Goal: Transaction & Acquisition: Purchase product/service

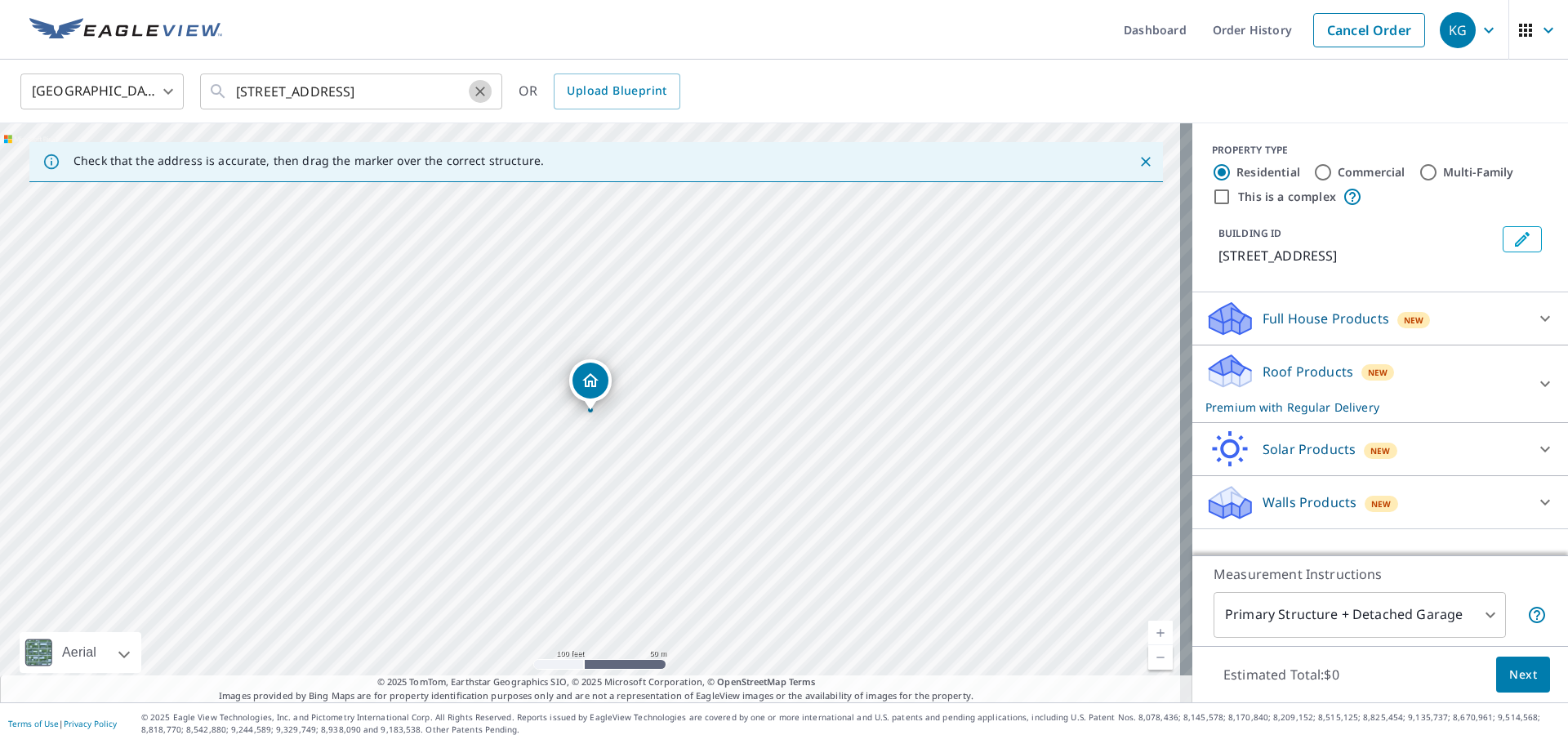
click at [482, 84] on icon "Clear" at bounding box center [481, 92] width 16 height 16
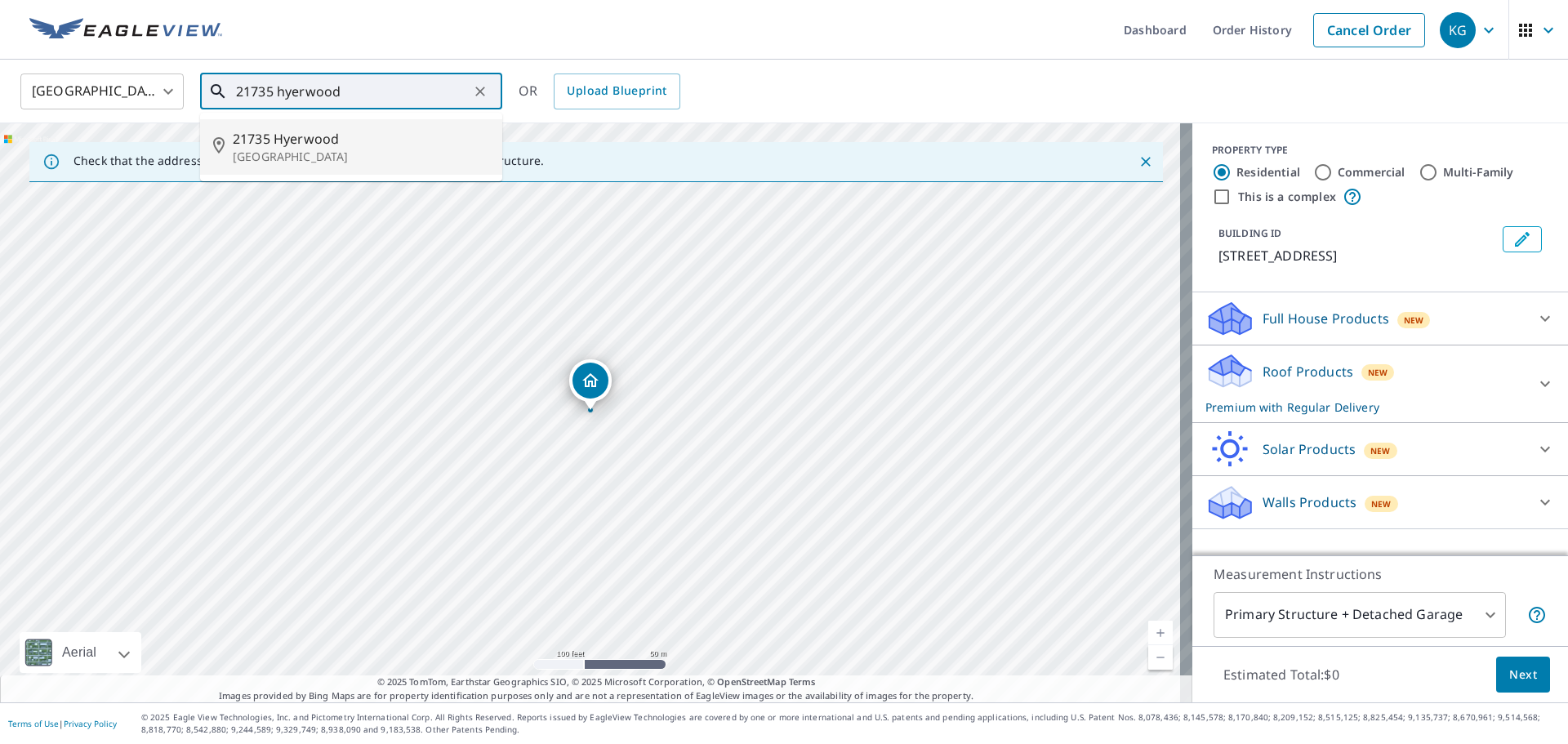
click at [369, 158] on p "[GEOGRAPHIC_DATA]" at bounding box center [361, 157] width 256 height 16
type input "[STREET_ADDRESS]"
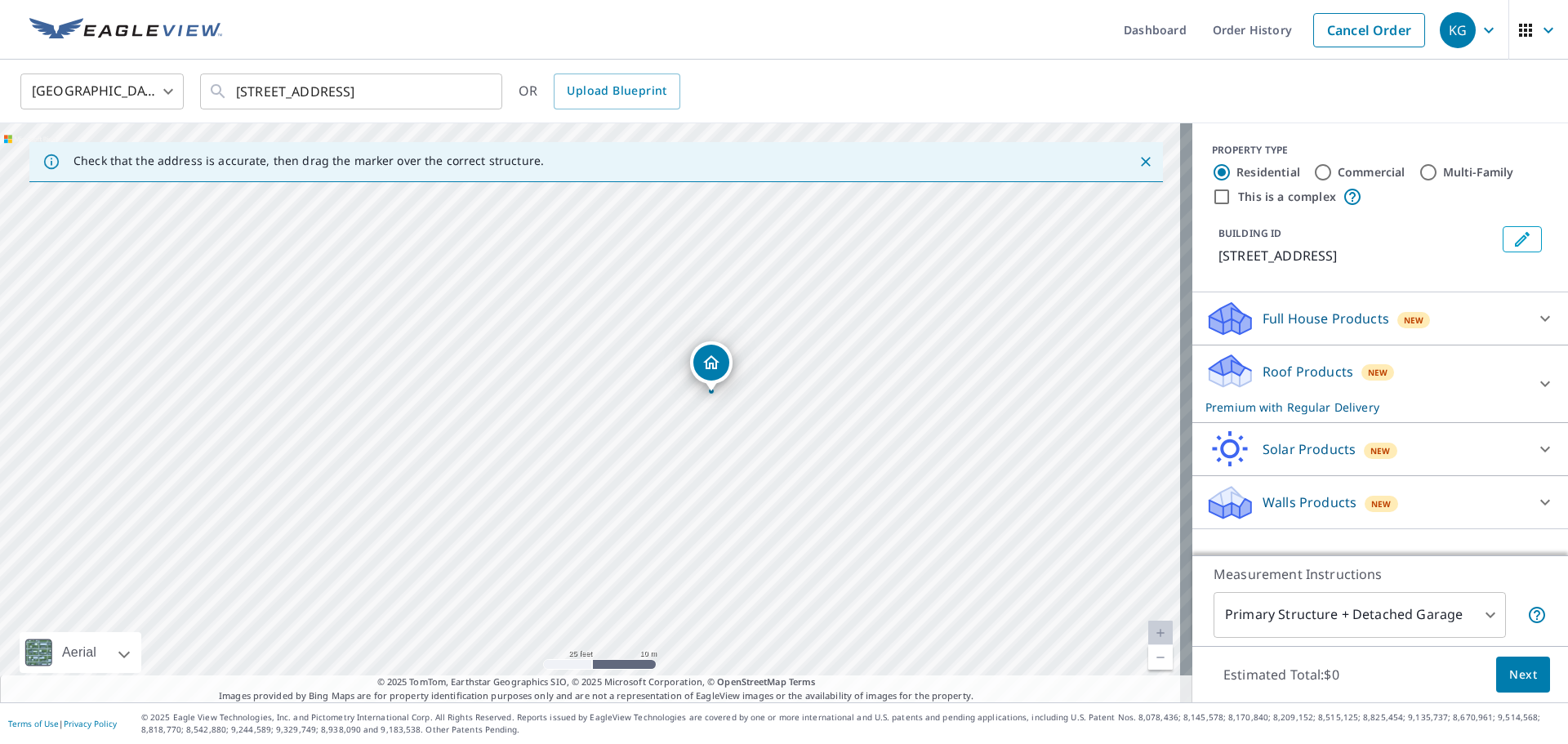
drag, startPoint x: 588, startPoint y: 392, endPoint x: 705, endPoint y: 364, distance: 120.3
drag, startPoint x: 903, startPoint y: 450, endPoint x: 822, endPoint y: 556, distance: 133.4
click at [1496, 657] on button "Next" at bounding box center [1523, 675] width 54 height 36
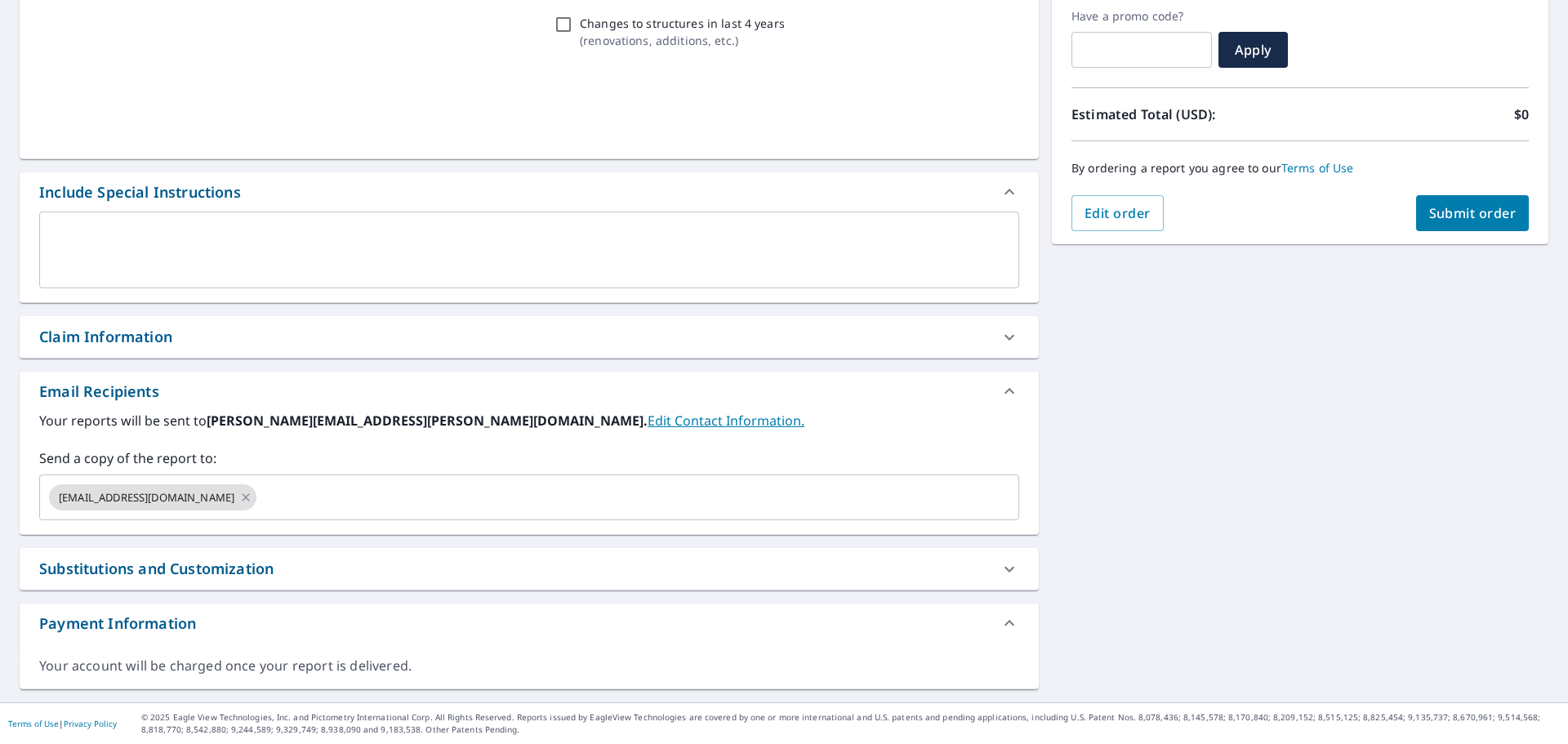
scroll to position [277, 0]
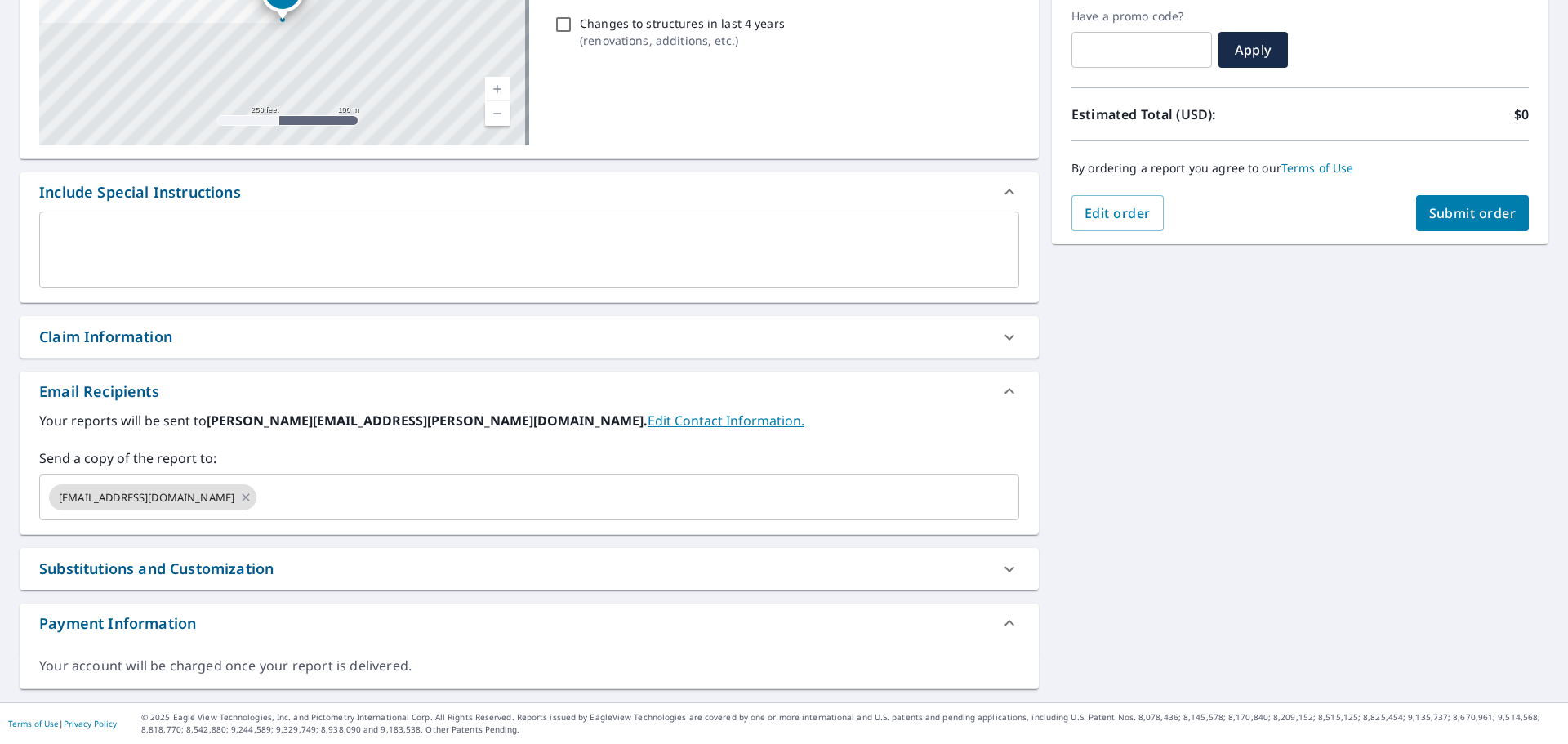
click at [165, 344] on div "Claim Information" at bounding box center [105, 337] width 134 height 22
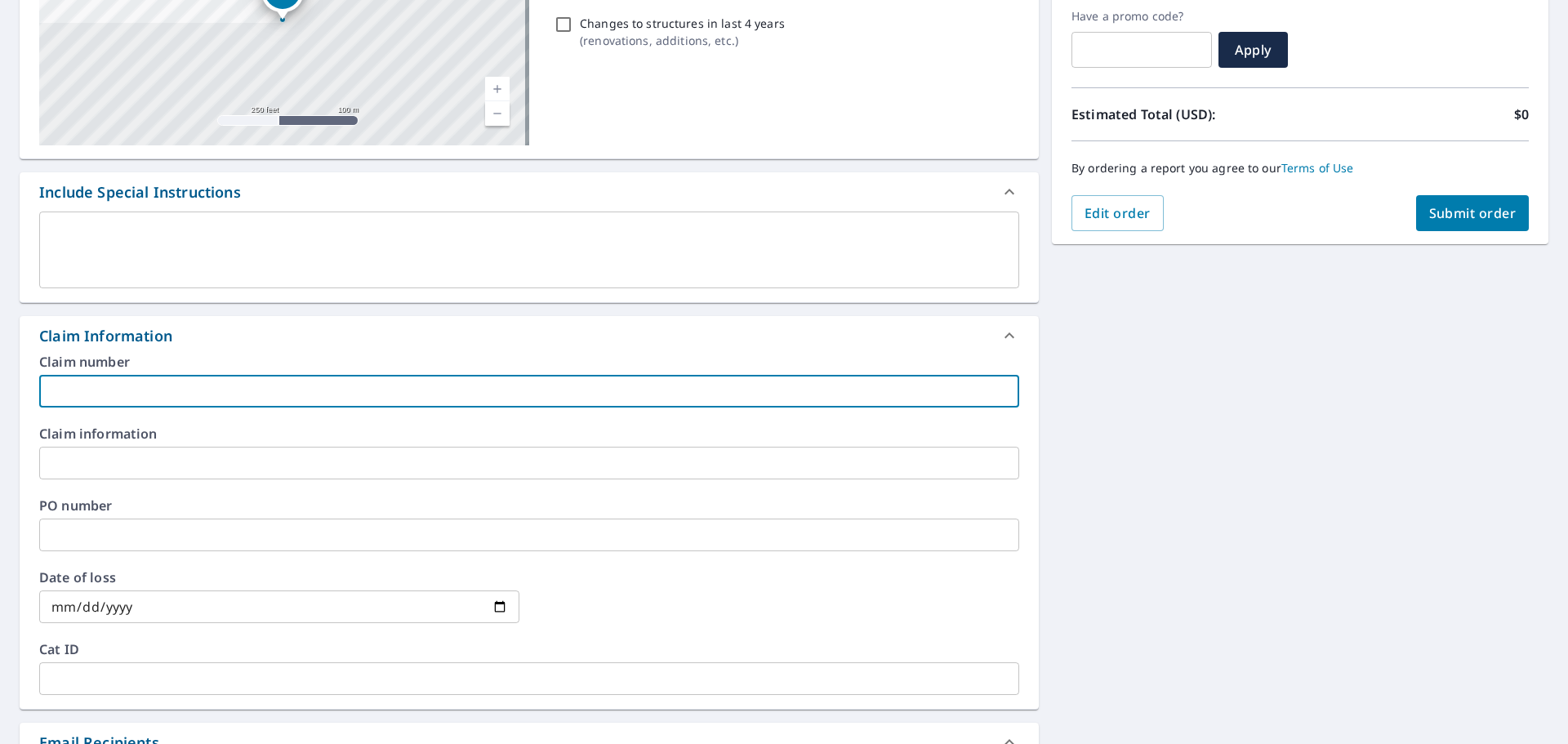
click at [181, 397] on input "text" at bounding box center [529, 392] width 980 height 33
type input "s"
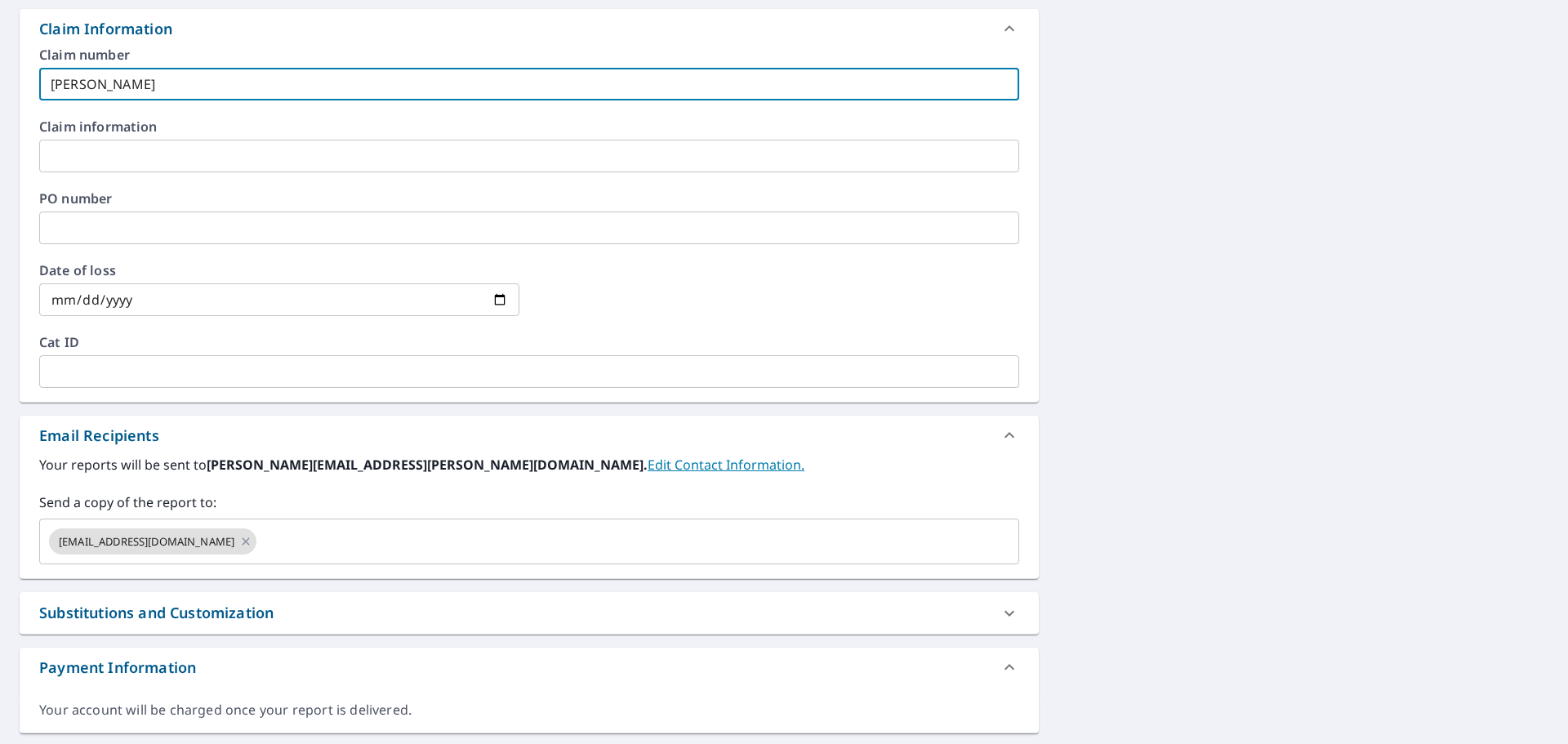
scroll to position [603, 0]
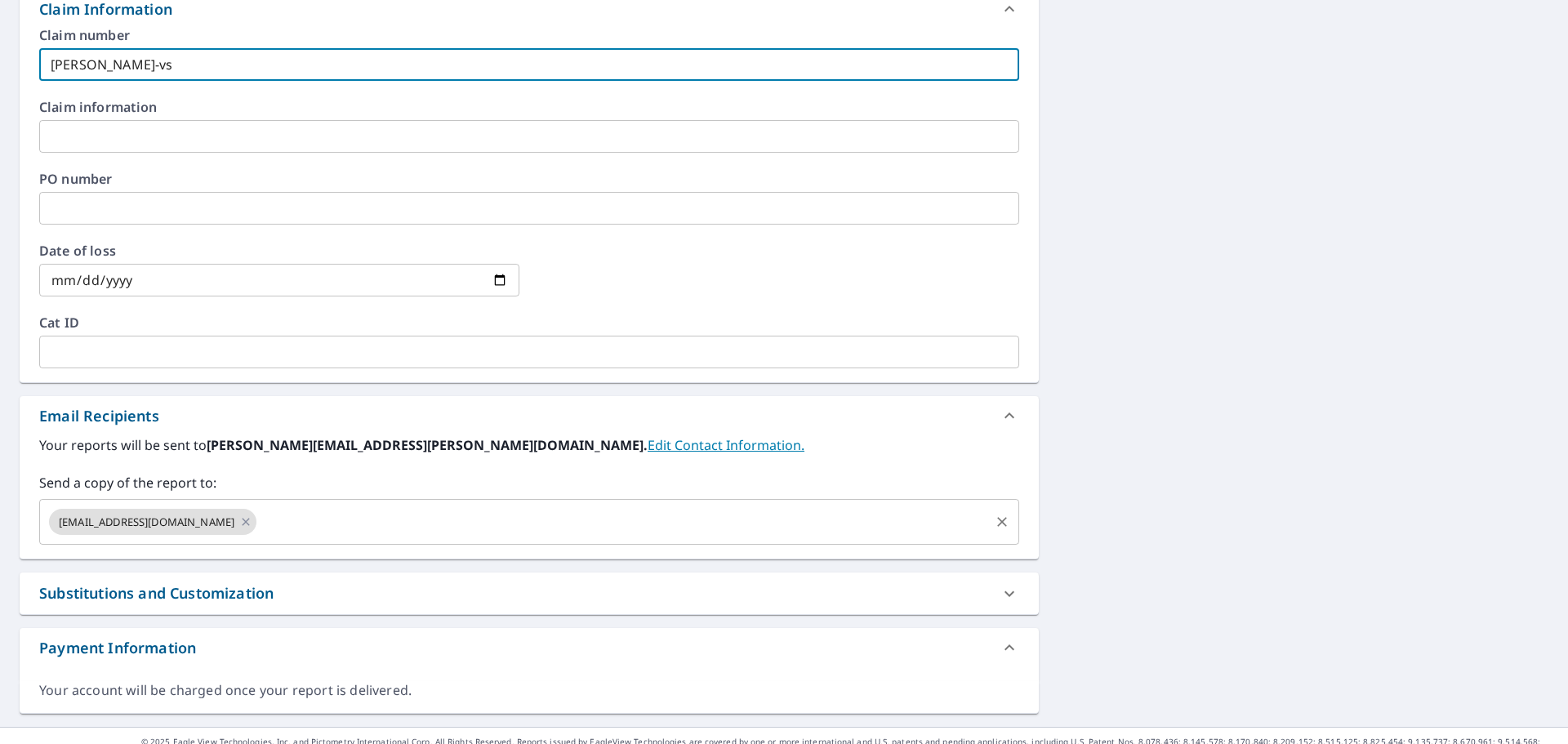
type input "[PERSON_NAME]-vs"
click at [334, 532] on input "text" at bounding box center [623, 521] width 729 height 31
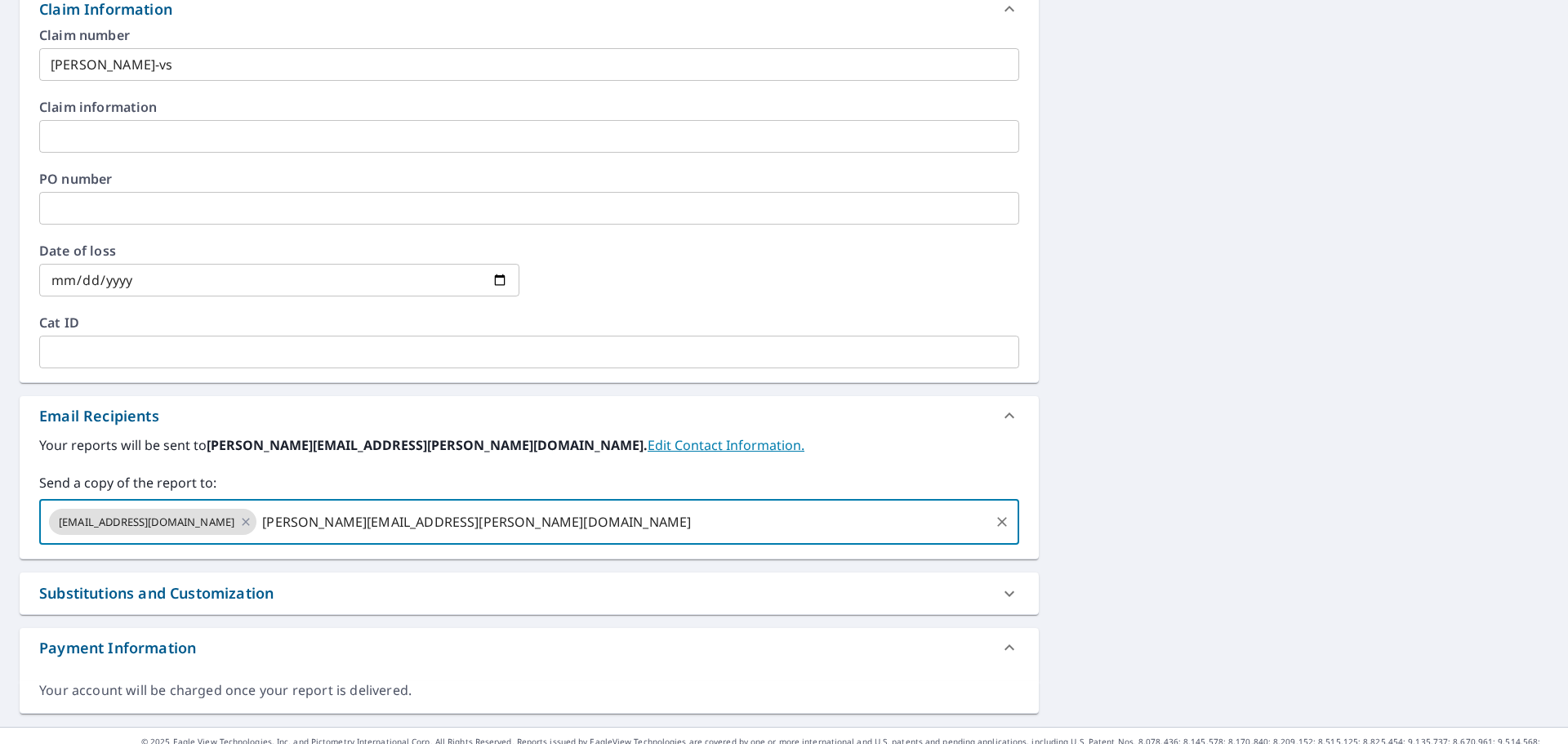
type input "[PERSON_NAME][EMAIL_ADDRESS][PERSON_NAME][DOMAIN_NAME]"
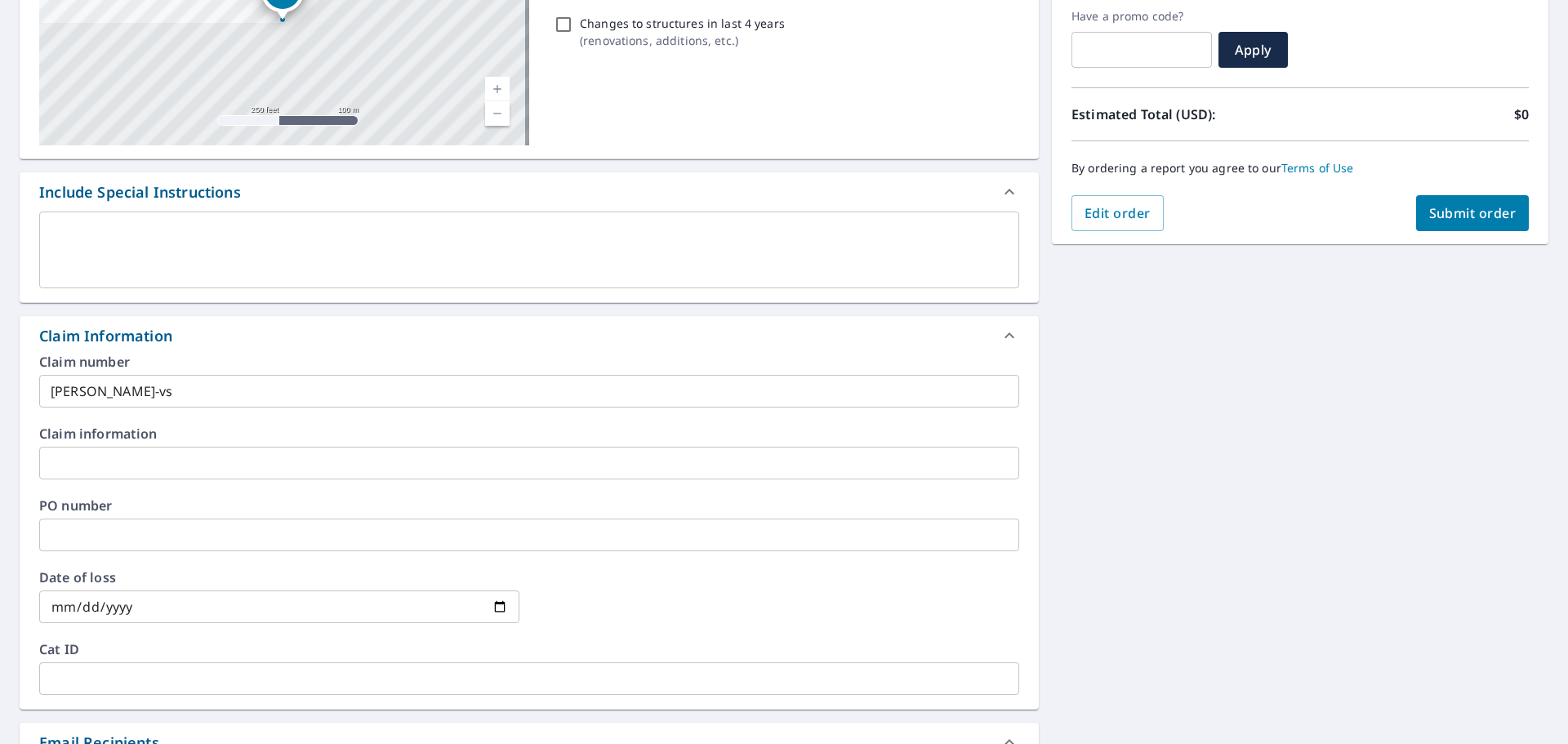
click at [1438, 227] on button "Submit order" at bounding box center [1473, 213] width 114 height 36
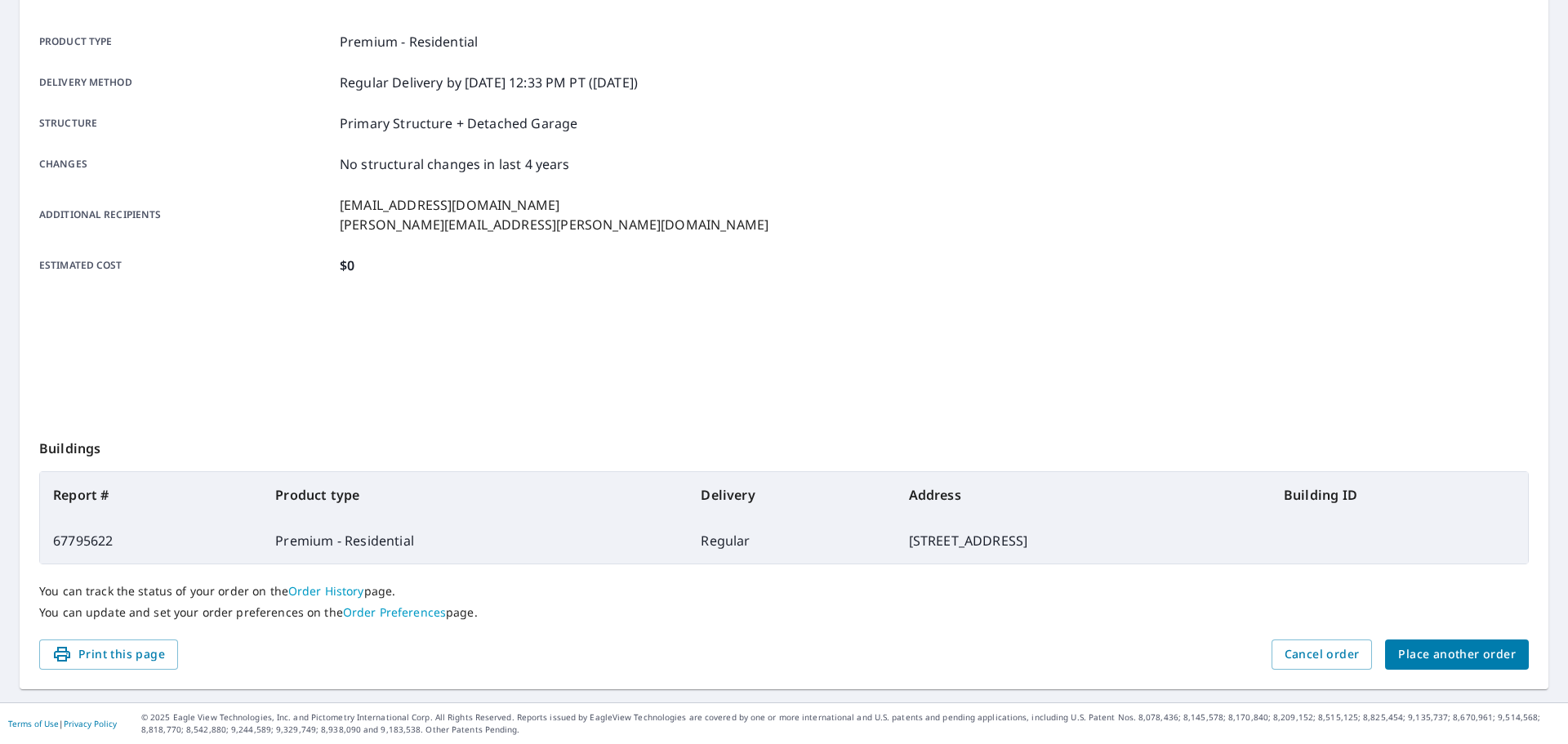
scroll to position [217, 0]
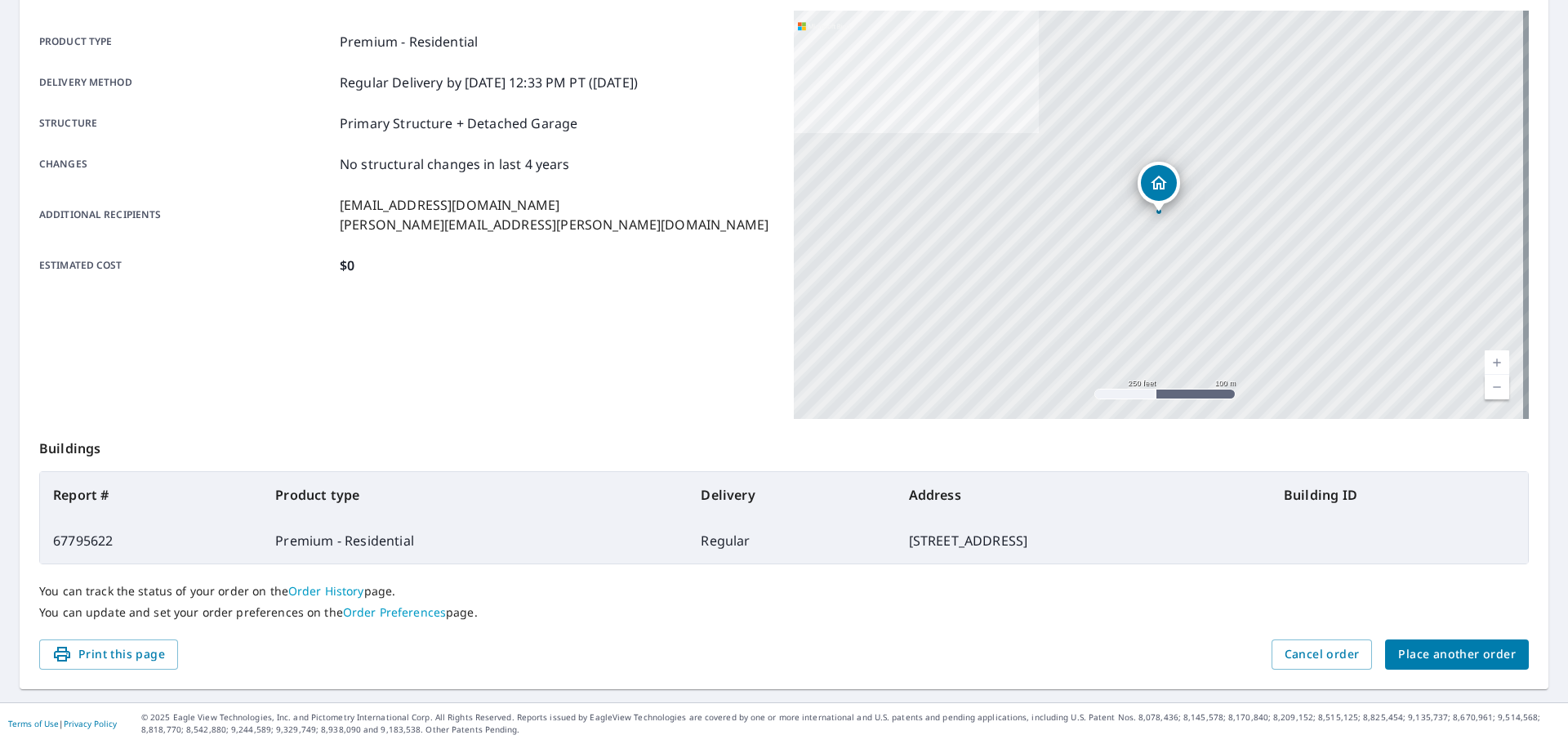
drag, startPoint x: 1477, startPoint y: 664, endPoint x: 1459, endPoint y: 666, distance: 18.1
click at [1459, 666] on button "Place another order" at bounding box center [1457, 654] width 144 height 30
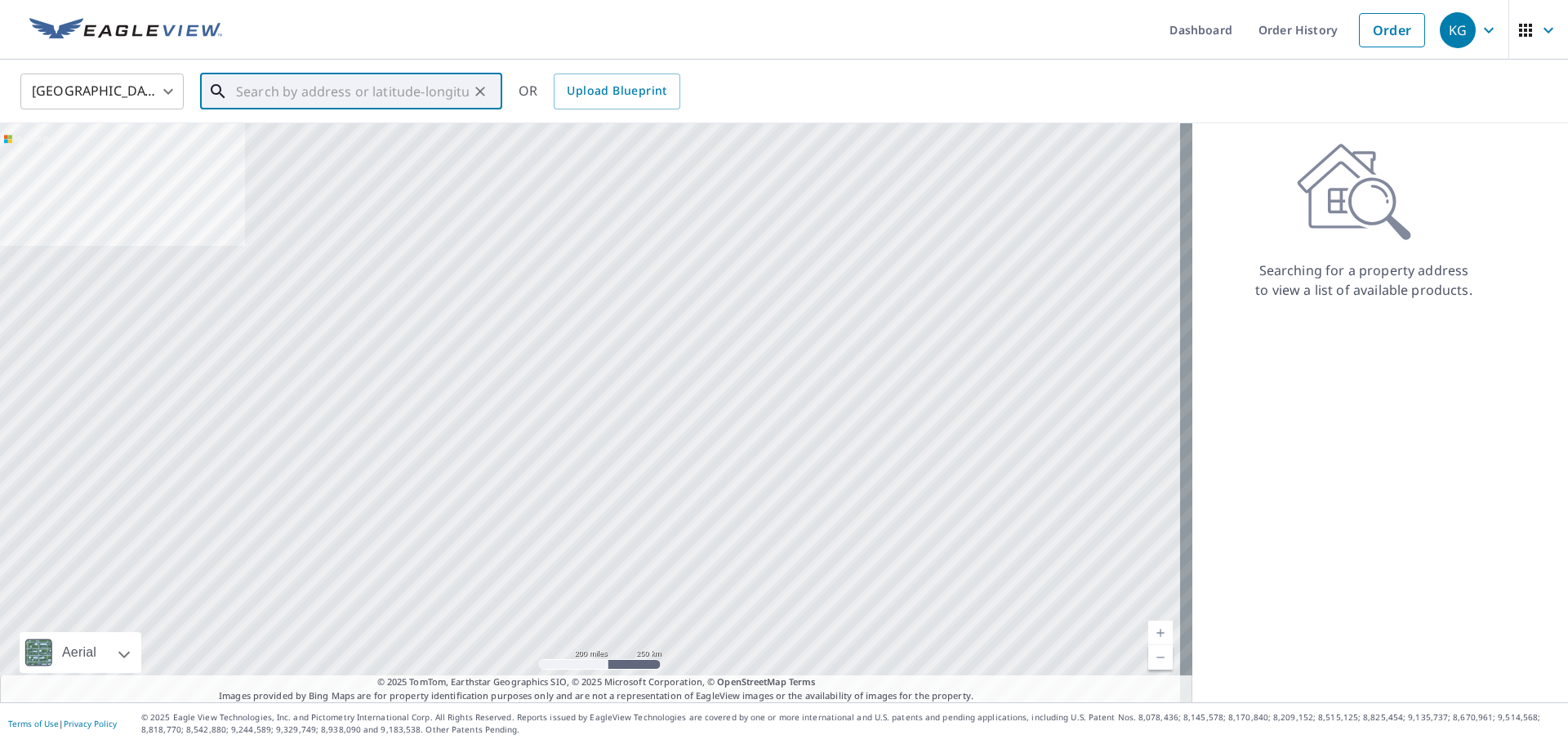
click at [422, 101] on input "text" at bounding box center [352, 92] width 233 height 45
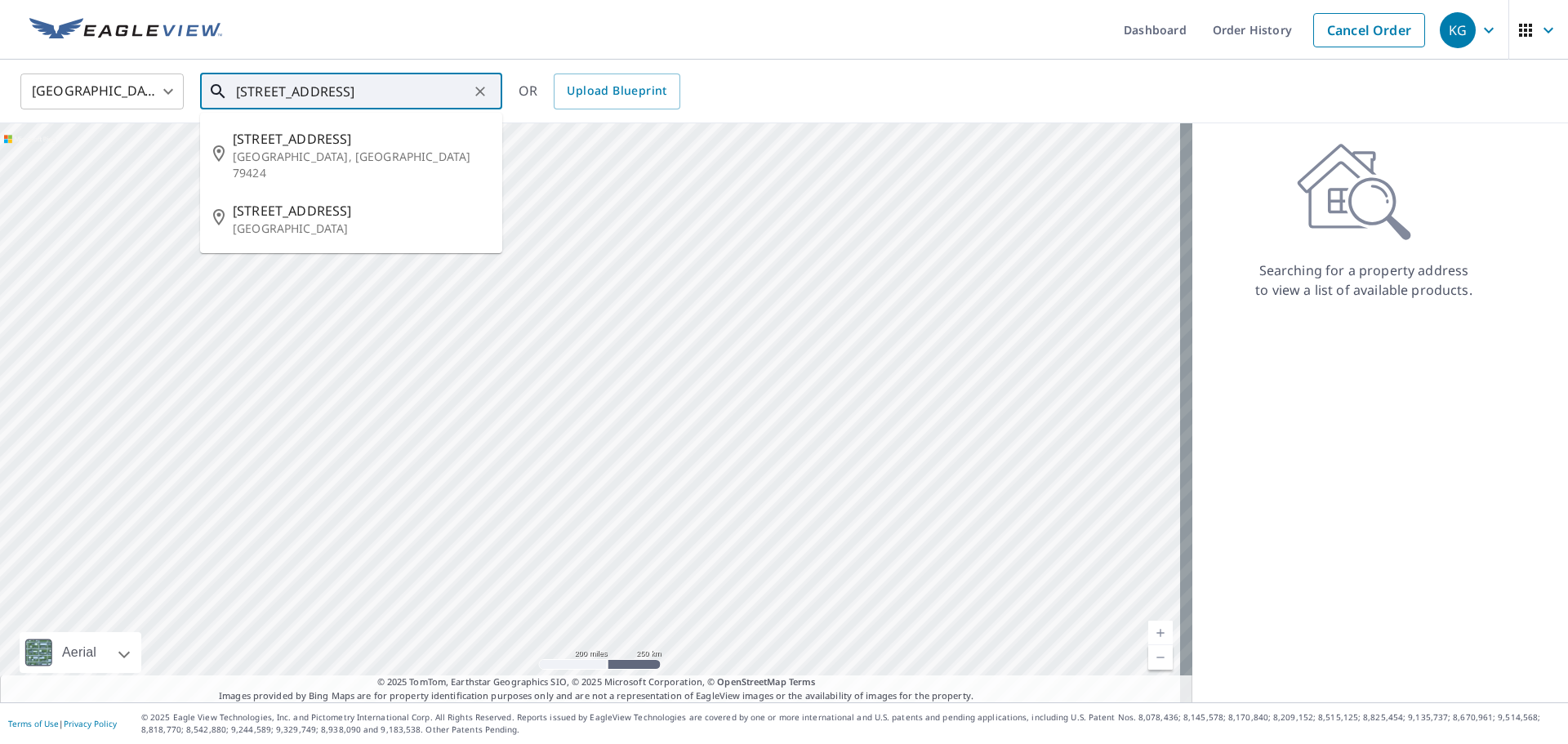
drag, startPoint x: 414, startPoint y: 117, endPoint x: 402, endPoint y: 142, distance: 27.7
click at [416, 117] on ul "[STREET_ADDRESS] [STREET_ADDRESS]" at bounding box center [351, 183] width 303 height 141
click at [393, 156] on p "[GEOGRAPHIC_DATA], [GEOGRAPHIC_DATA] 79424" at bounding box center [361, 165] width 256 height 33
type input "[STREET_ADDRESS]"
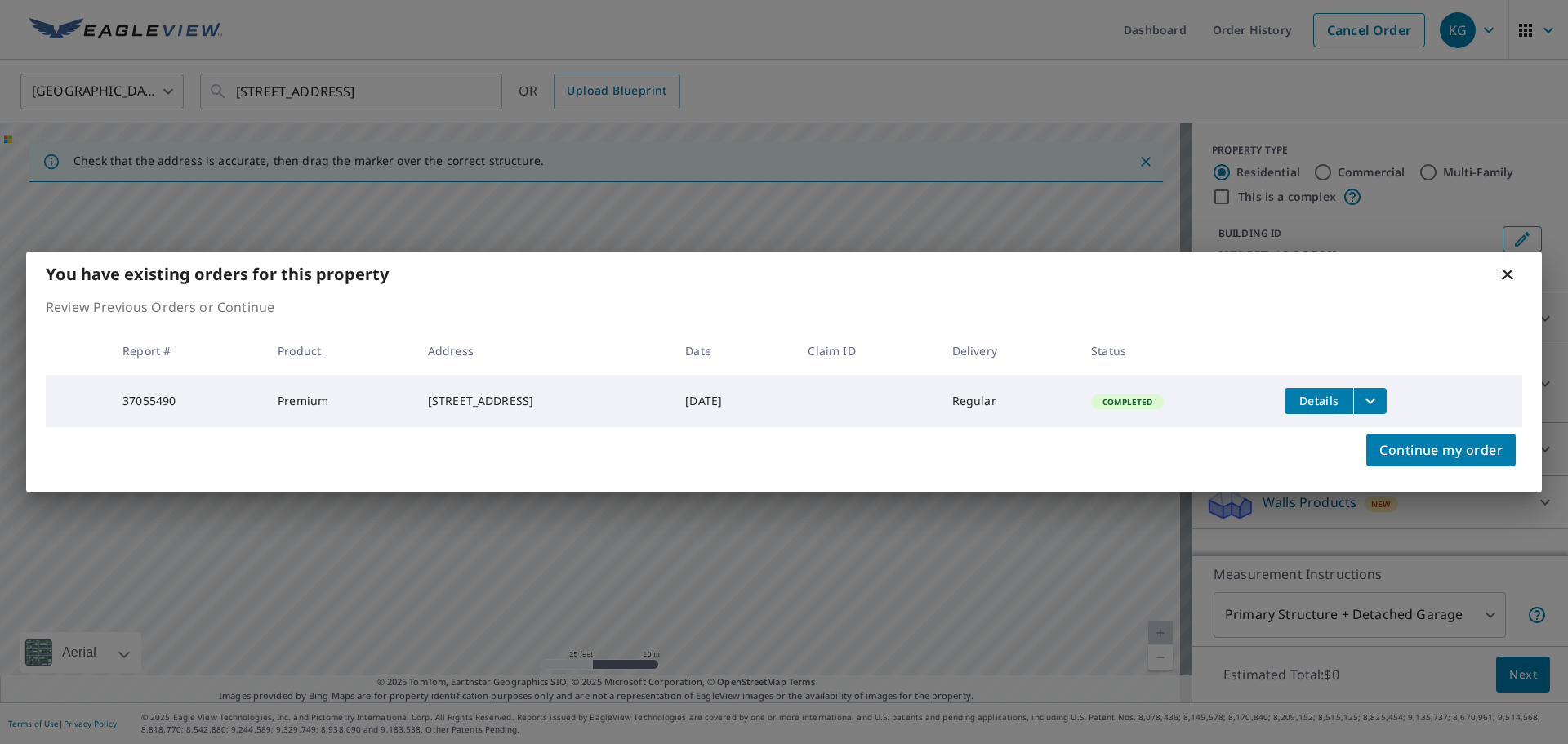
click at [1514, 276] on icon at bounding box center [1508, 274] width 20 height 20
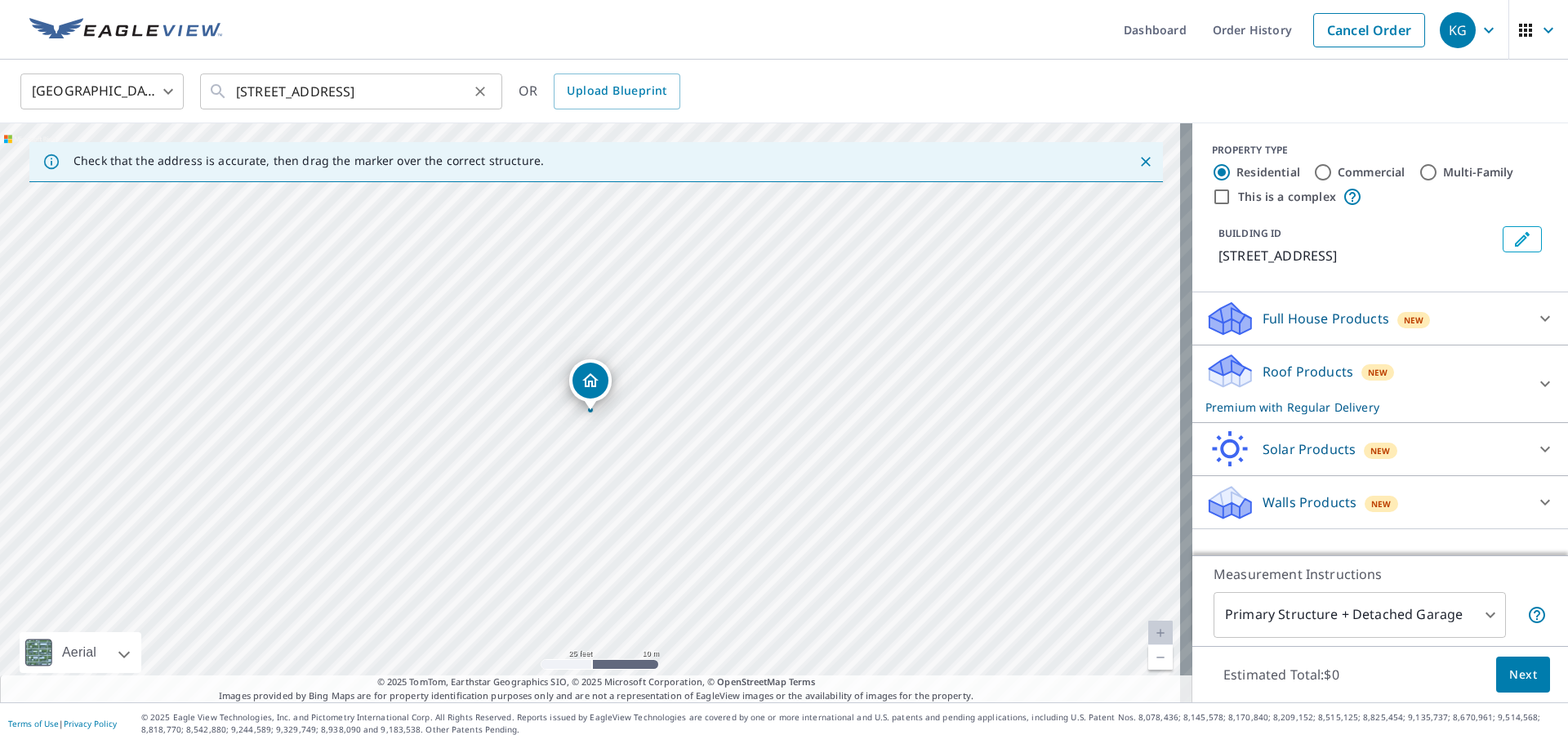
click at [483, 100] on button "Clear" at bounding box center [480, 91] width 23 height 23
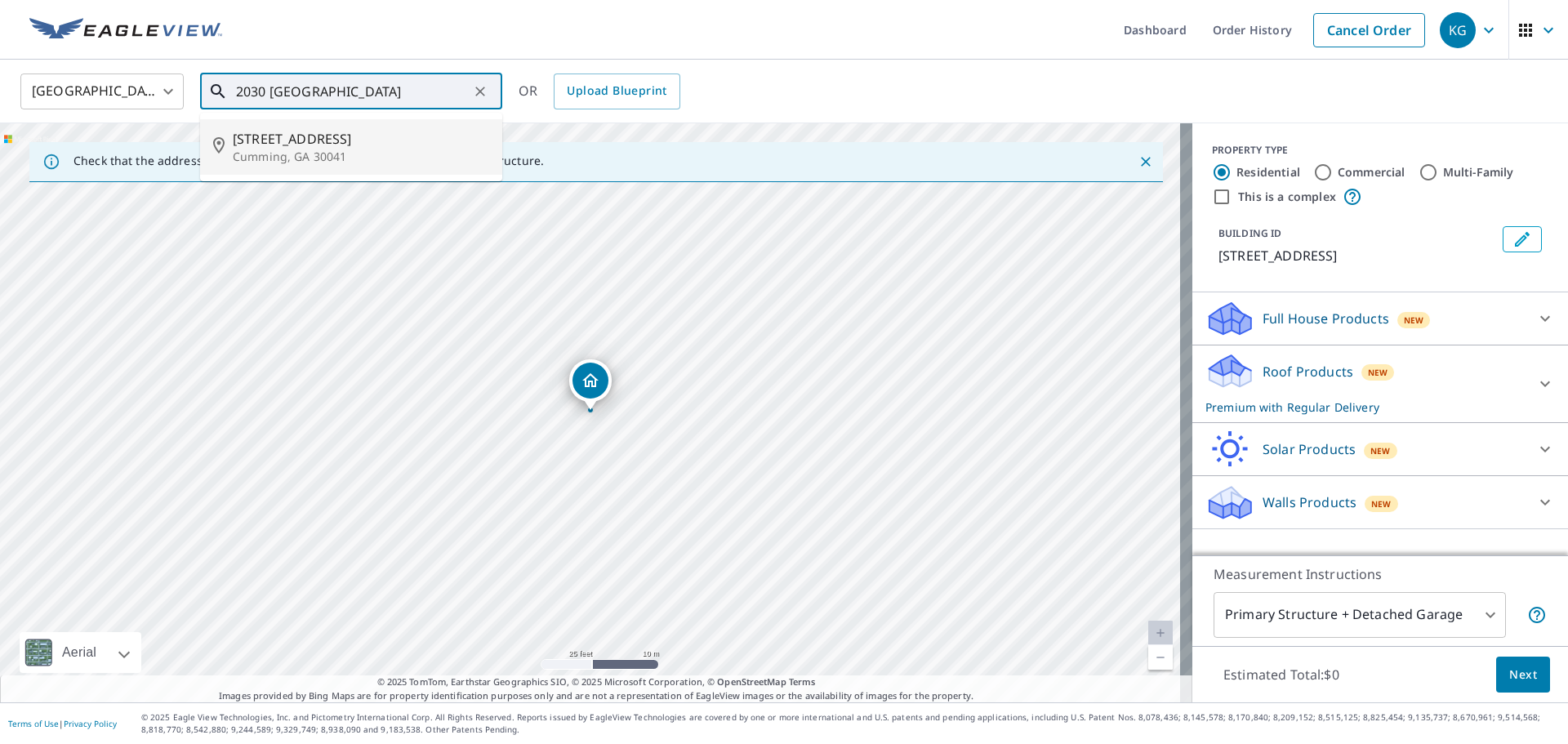
click at [420, 139] on span "[STREET_ADDRESS]" at bounding box center [361, 139] width 256 height 20
type input "[STREET_ADDRESS][PERSON_NAME]"
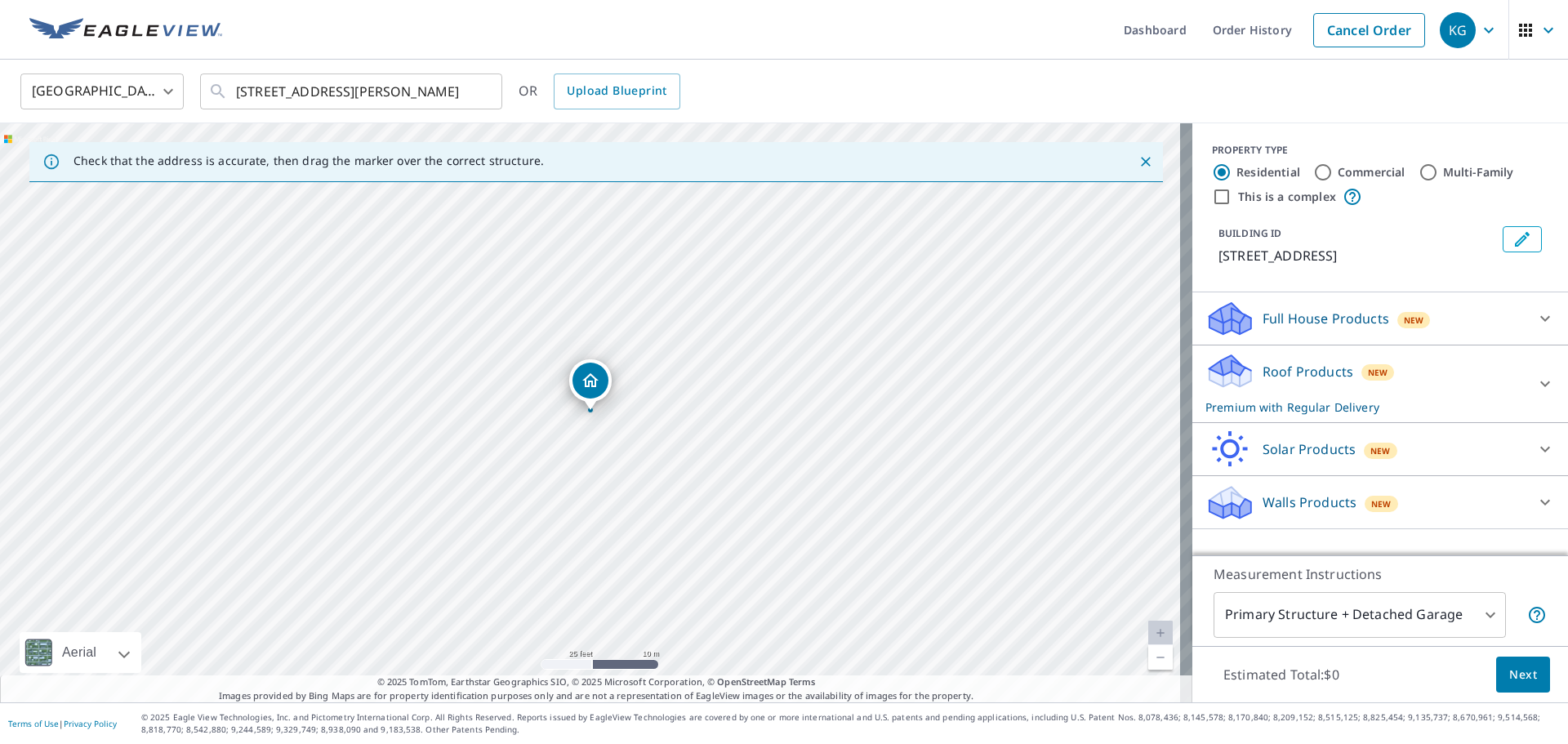
click at [1510, 667] on span "Next" at bounding box center [1523, 675] width 28 height 20
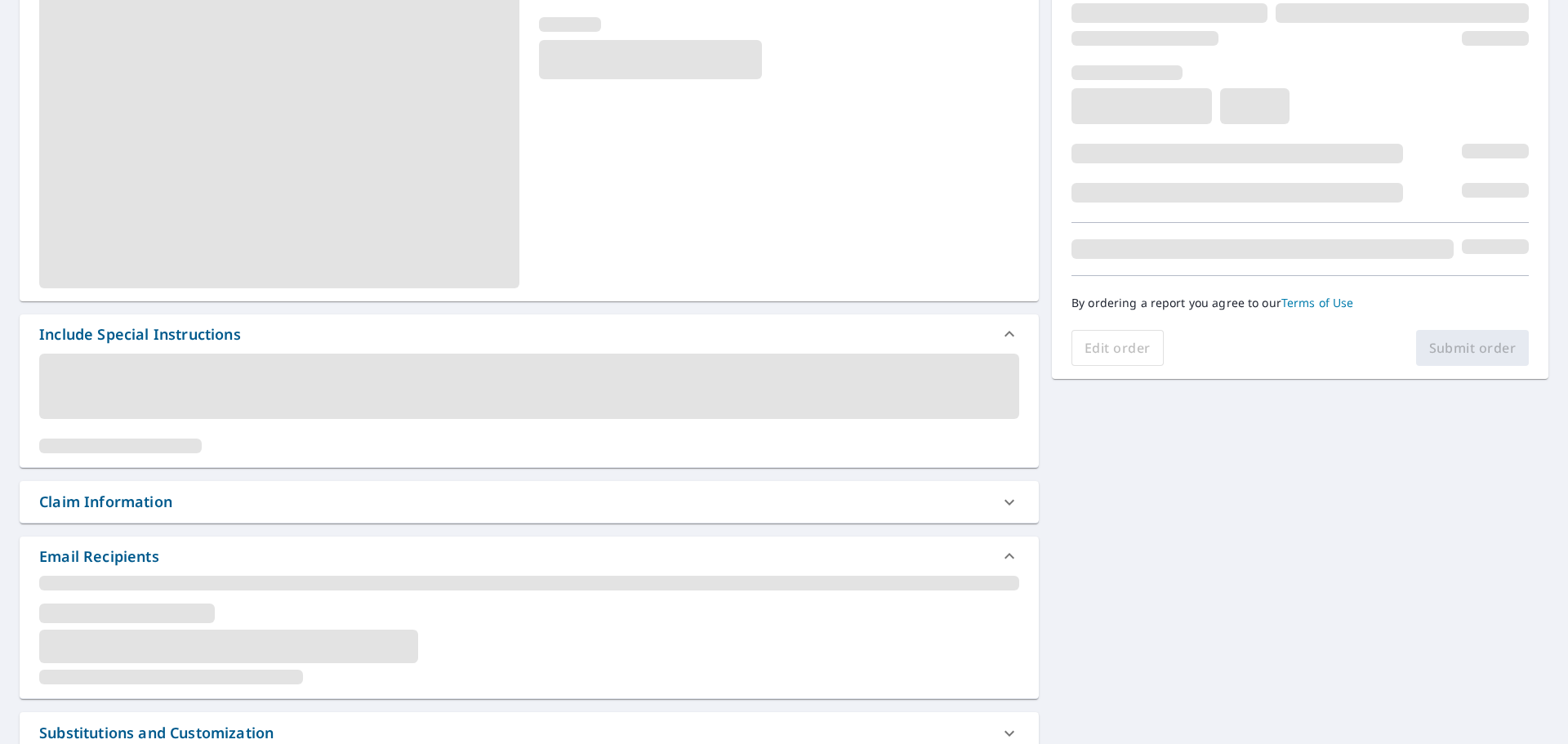
scroll to position [245, 0]
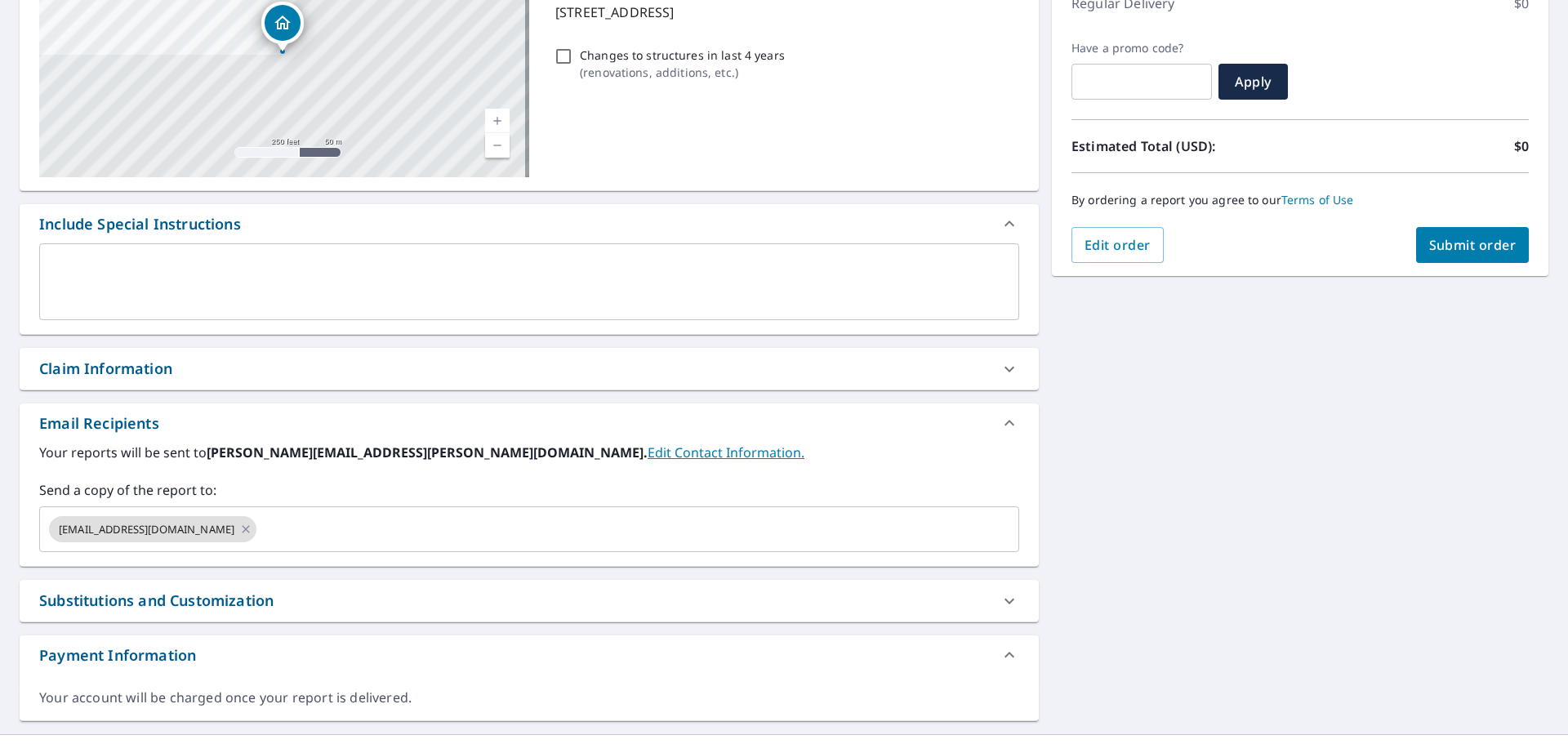
click at [256, 366] on div "Claim Information" at bounding box center [514, 369] width 951 height 22
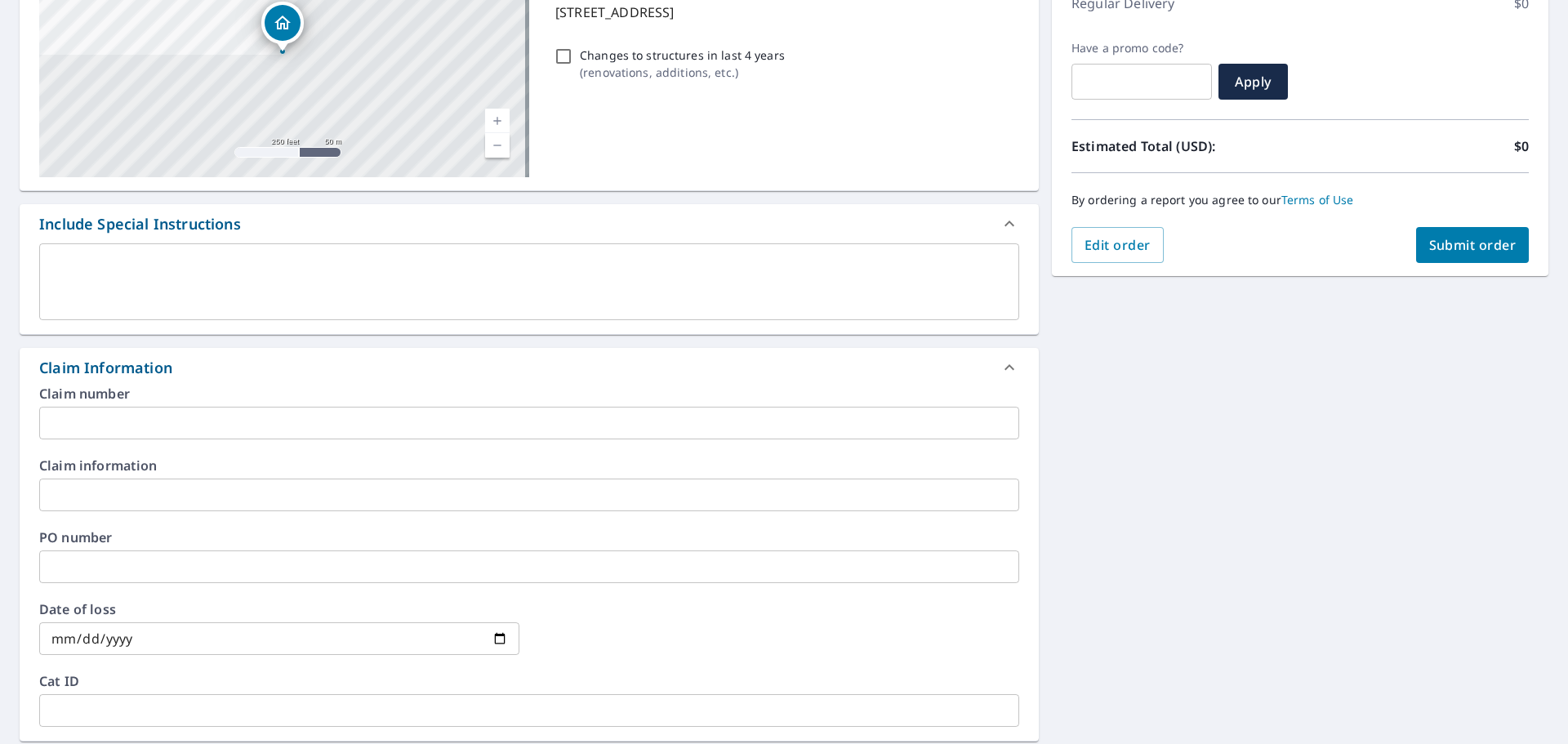
click at [236, 411] on input "text" at bounding box center [529, 423] width 980 height 33
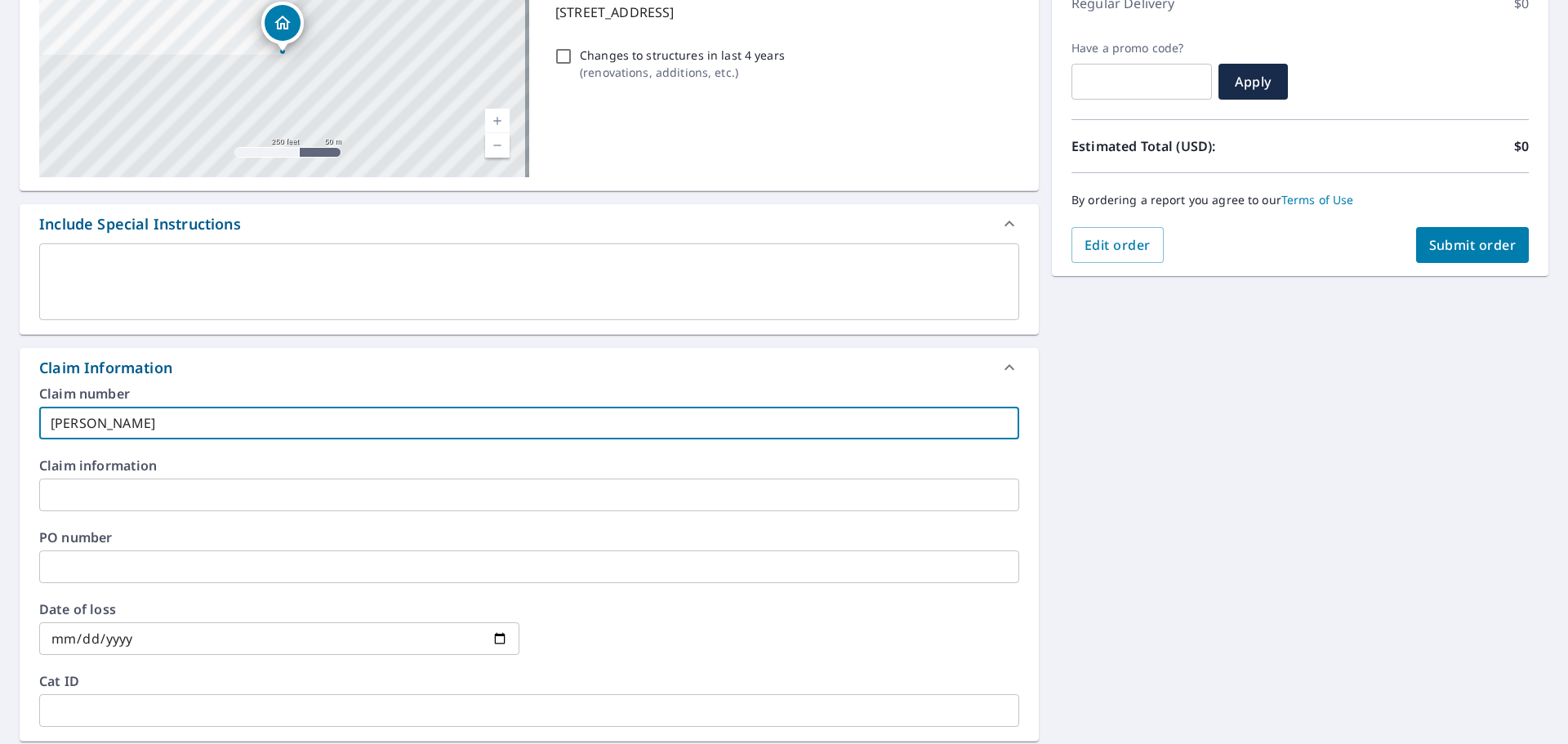
type input "[PERSON_NAME]-vs"
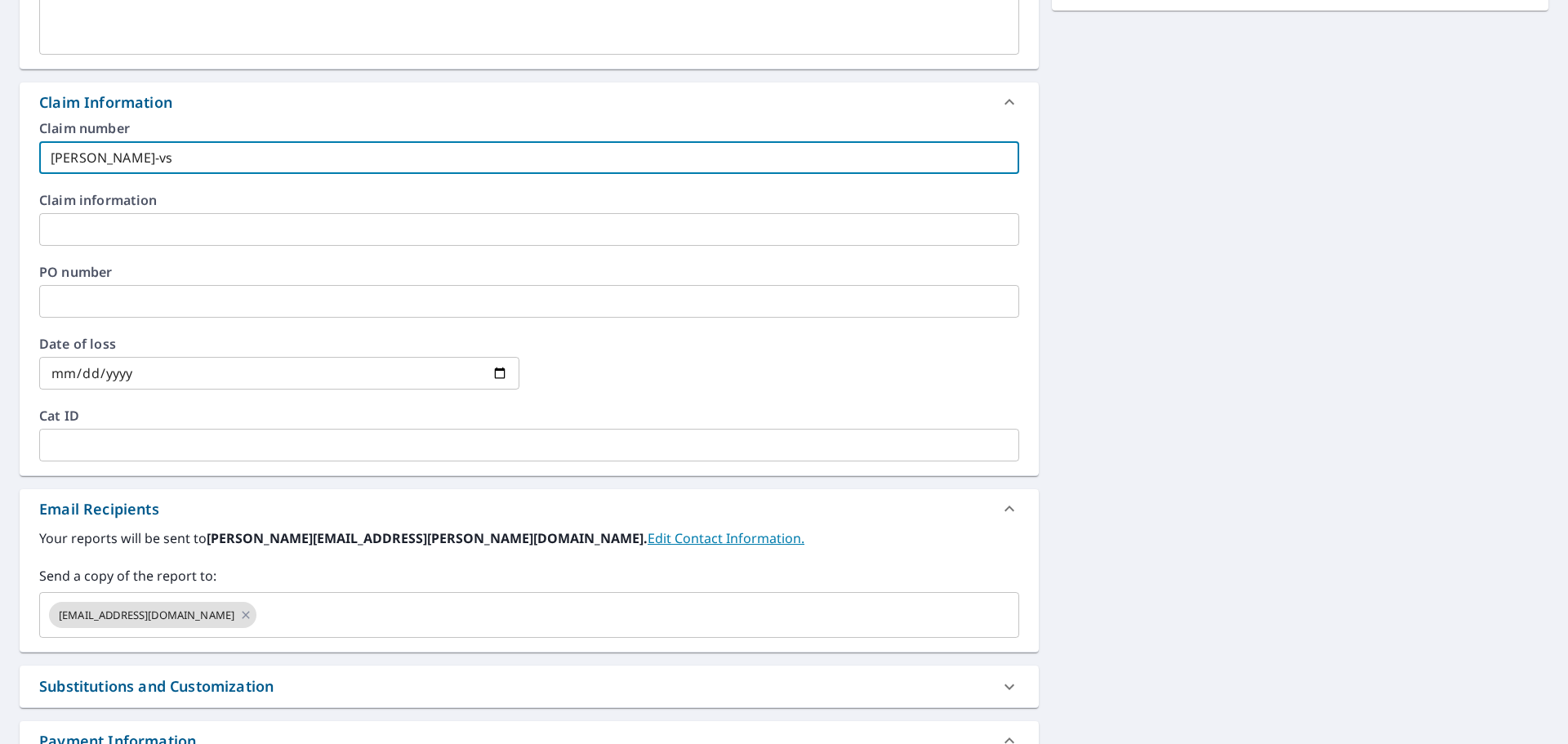
scroll to position [571, 0]
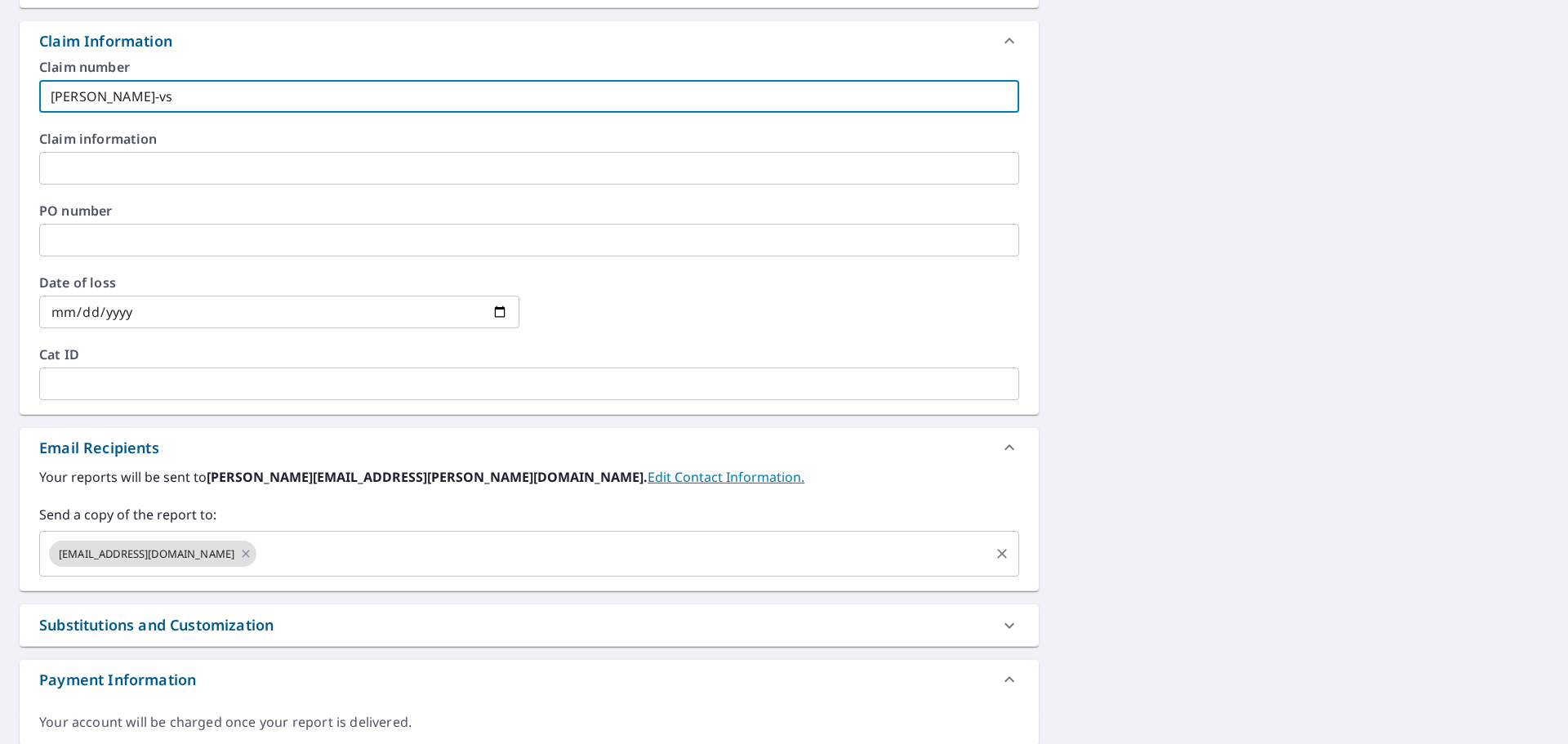
click at [259, 543] on input "text" at bounding box center [623, 553] width 729 height 31
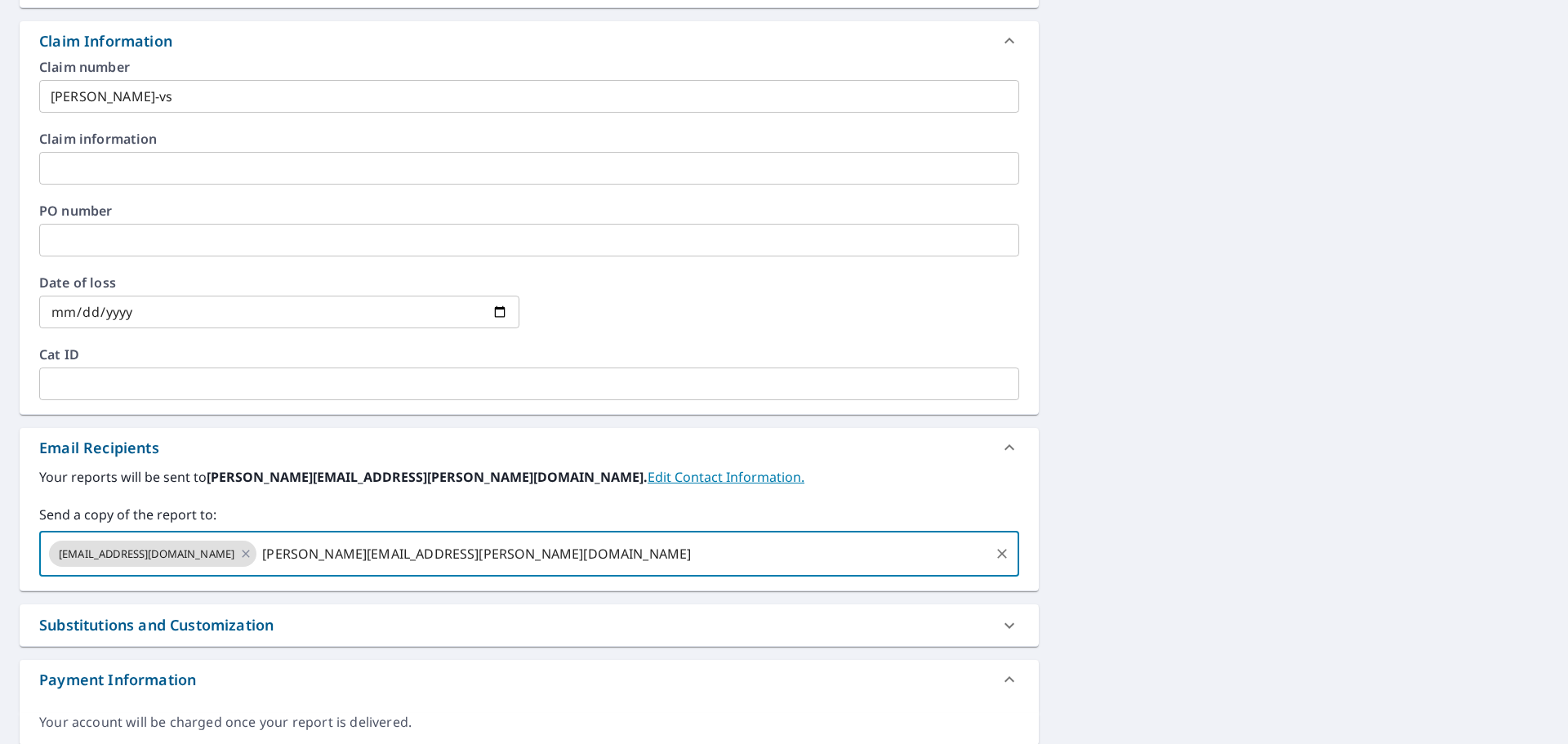
type input "[PERSON_NAME][EMAIL_ADDRESS][PERSON_NAME][DOMAIN_NAME]"
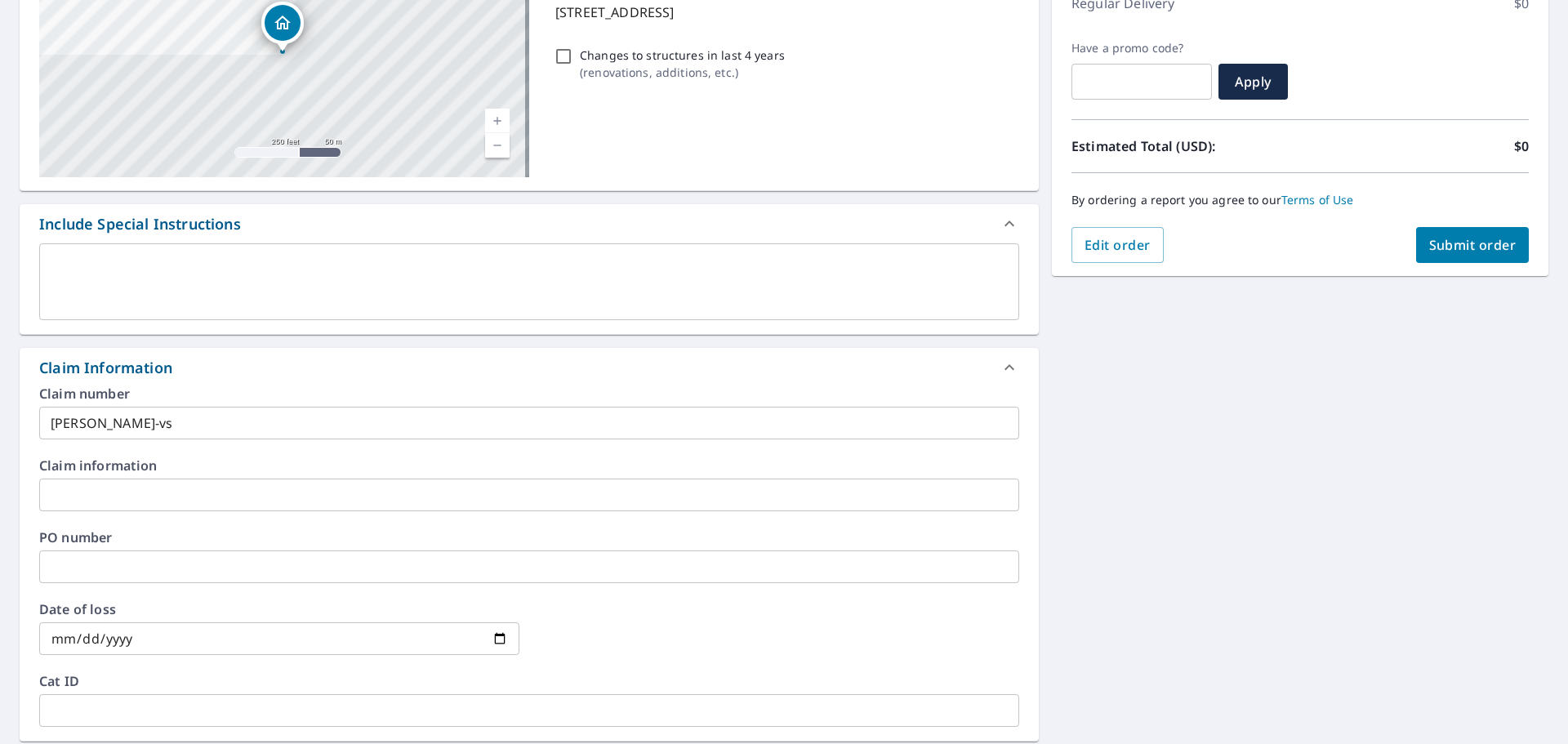
click at [1464, 256] on button "Submit order" at bounding box center [1473, 245] width 114 height 36
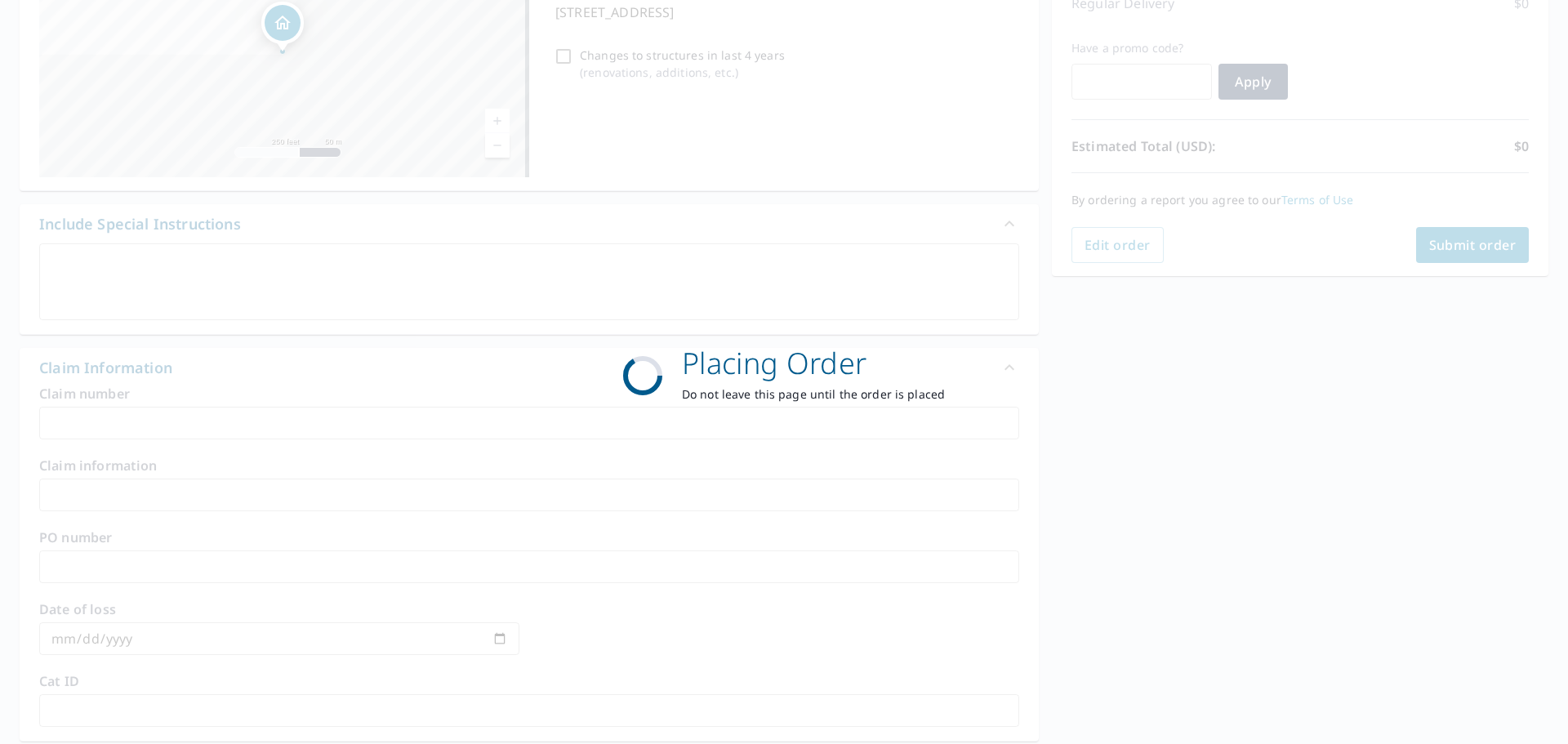
scroll to position [217, 0]
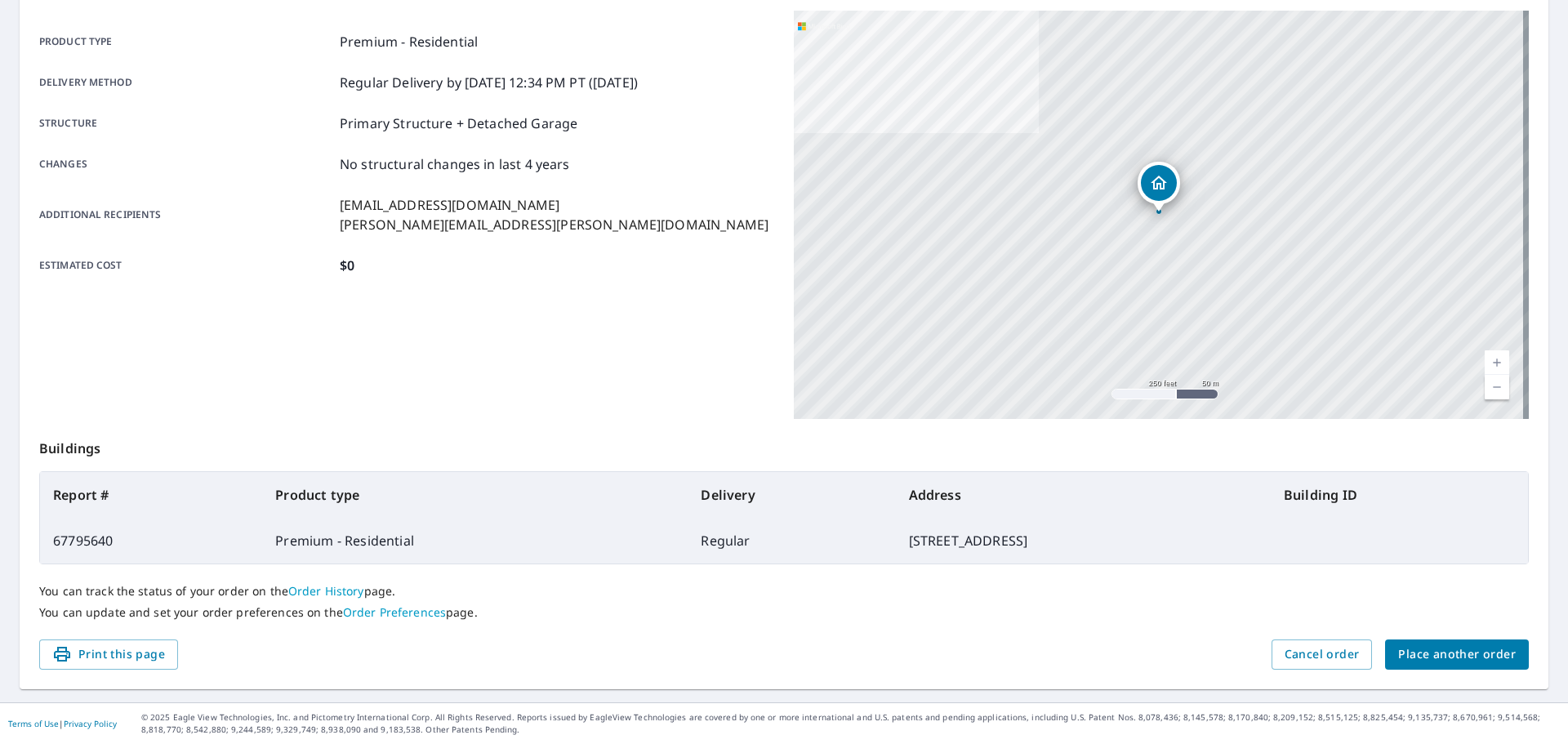
click at [1419, 661] on span "Place another order" at bounding box center [1456, 654] width 117 height 20
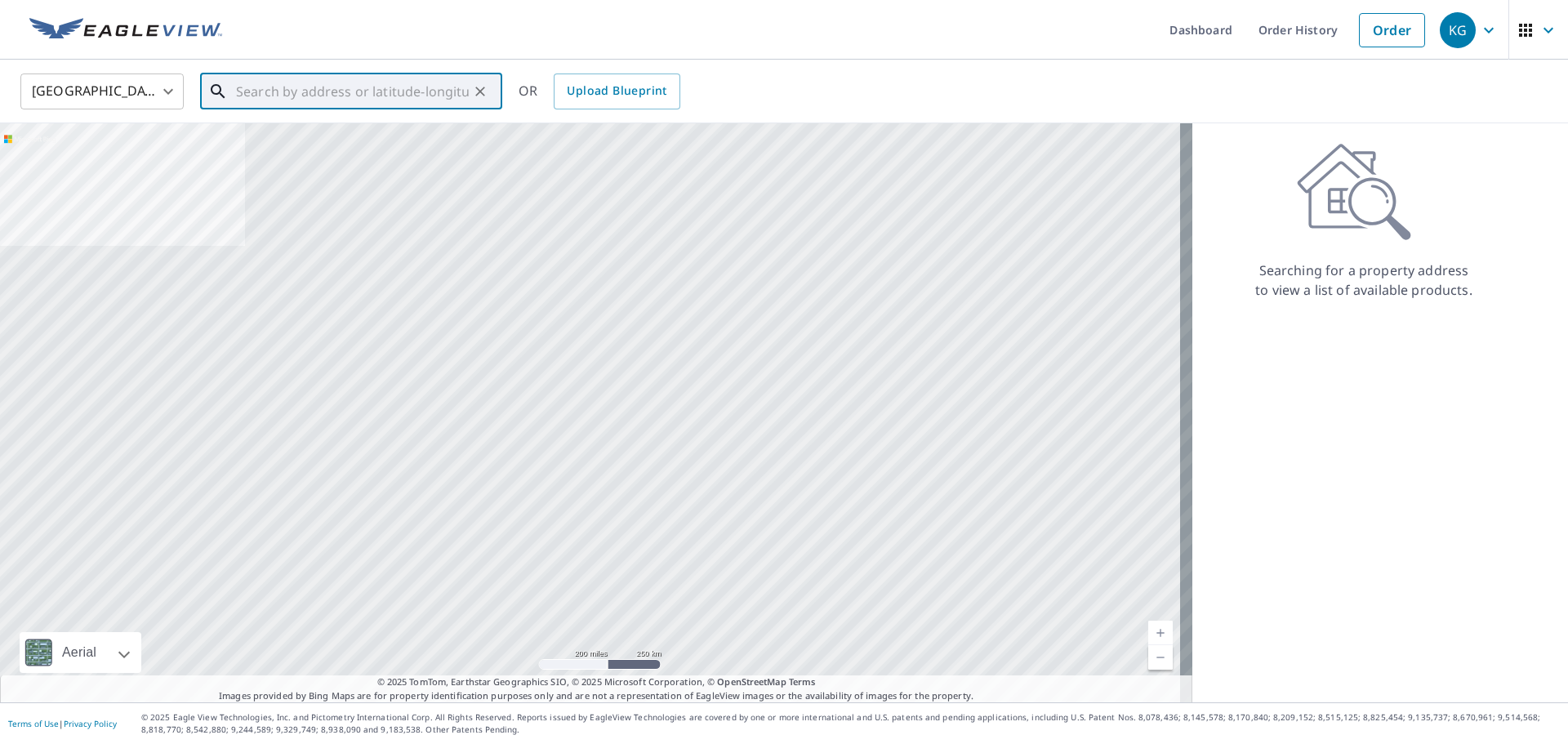
click at [359, 102] on input "text" at bounding box center [352, 92] width 233 height 45
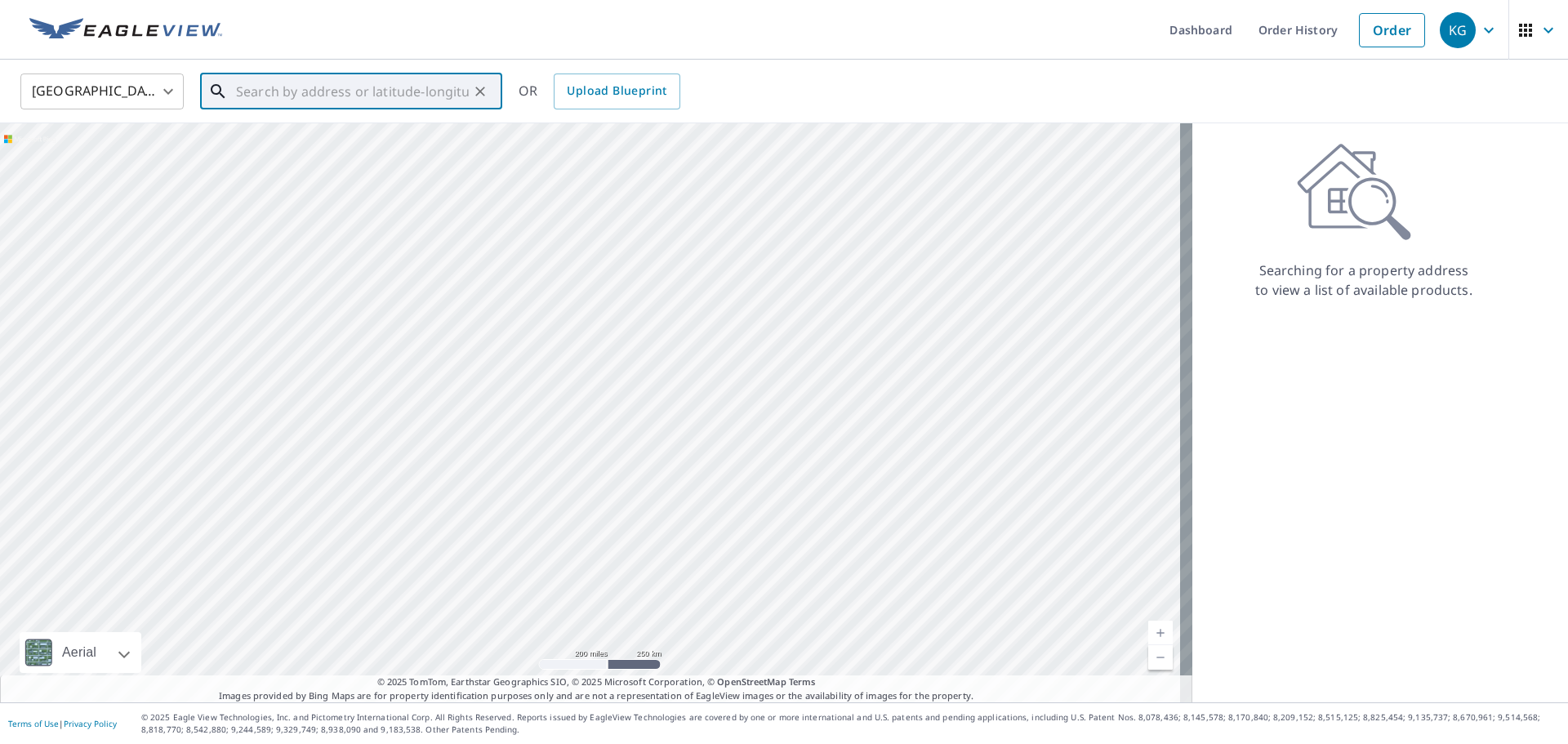
click at [395, 95] on input "text" at bounding box center [352, 92] width 233 height 45
click at [363, 150] on p "[GEOGRAPHIC_DATA]" at bounding box center [361, 157] width 256 height 16
type input "[STREET_ADDRESS]"
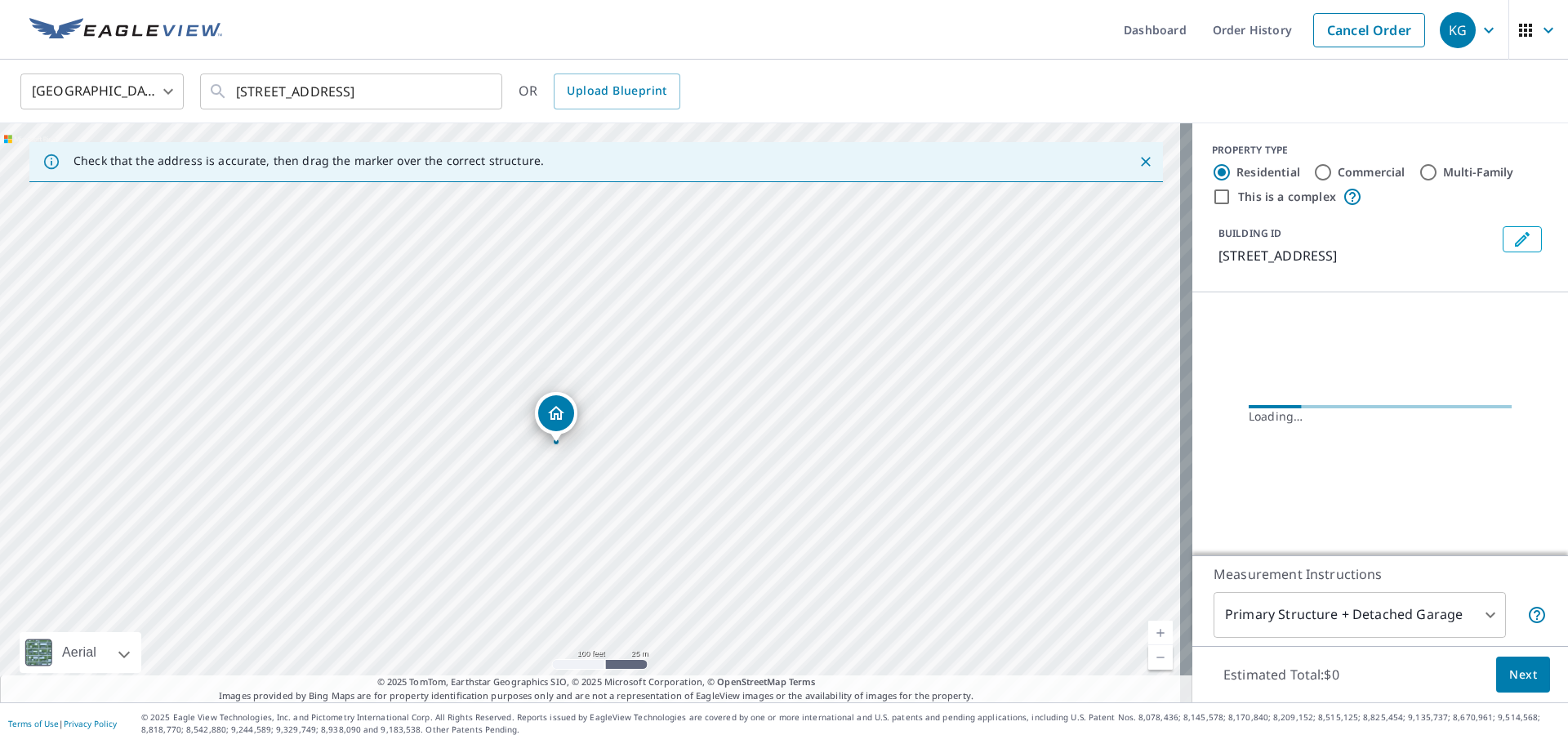
click at [1496, 670] on button "Next" at bounding box center [1523, 675] width 54 height 36
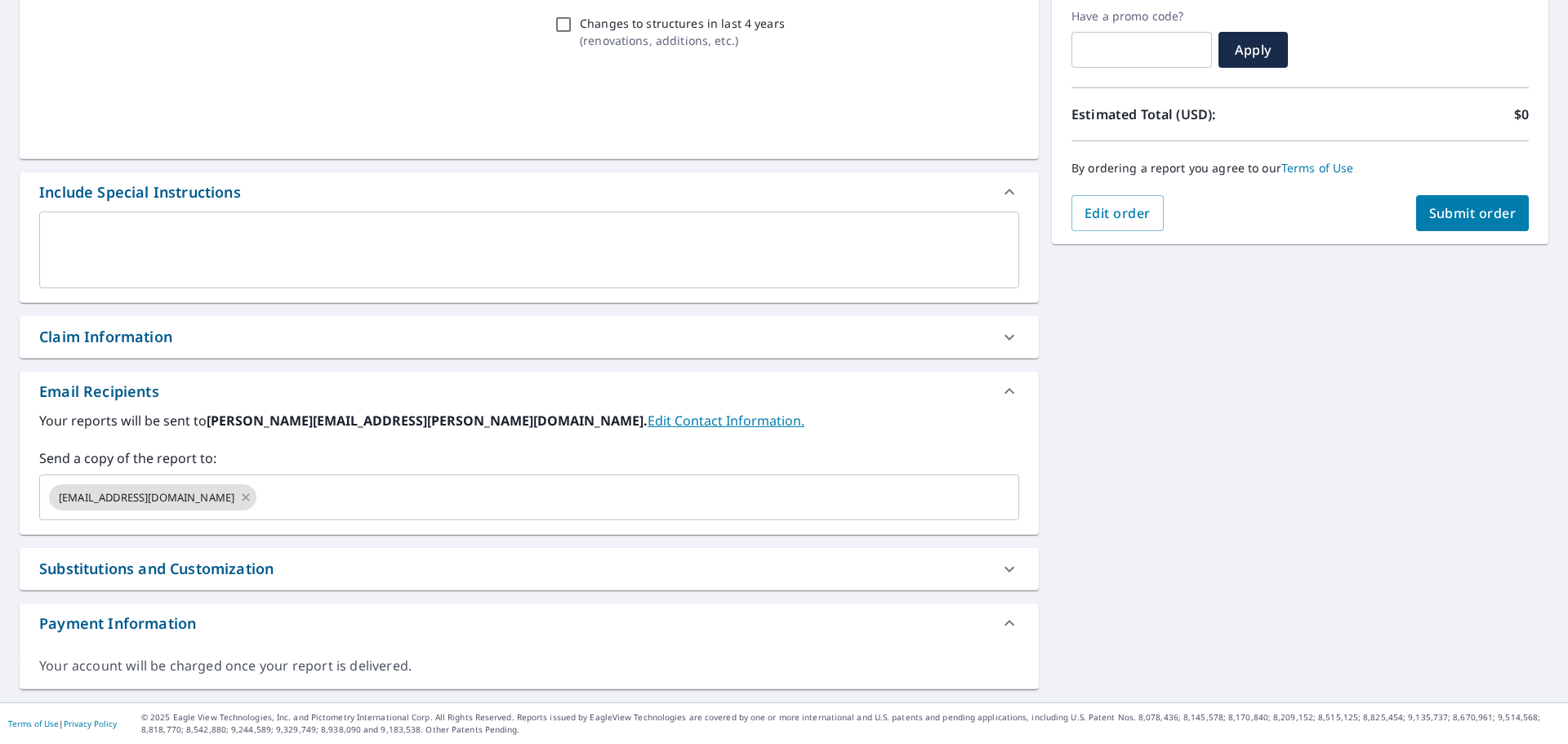
scroll to position [277, 0]
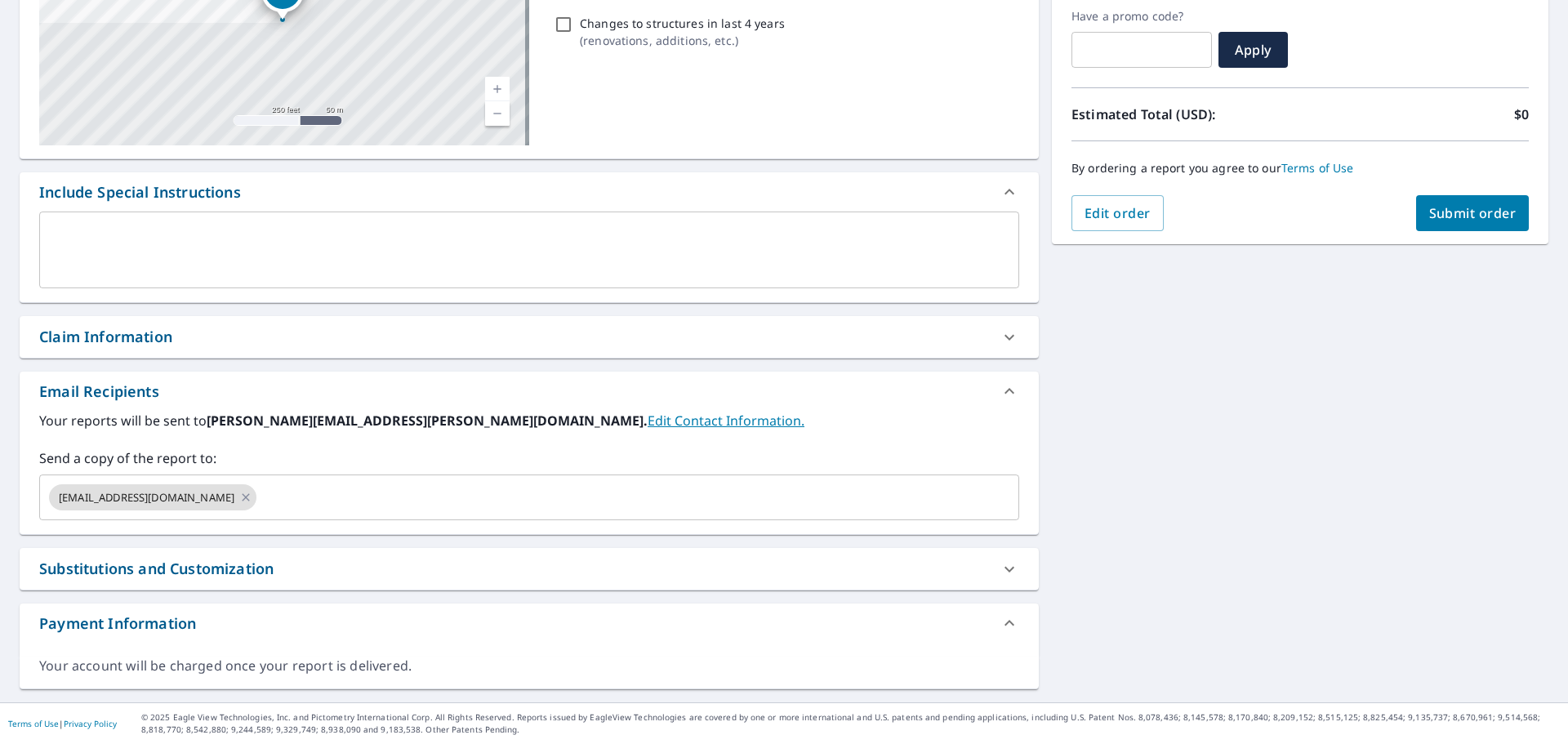
click at [176, 336] on div "Claim Information" at bounding box center [514, 337] width 951 height 22
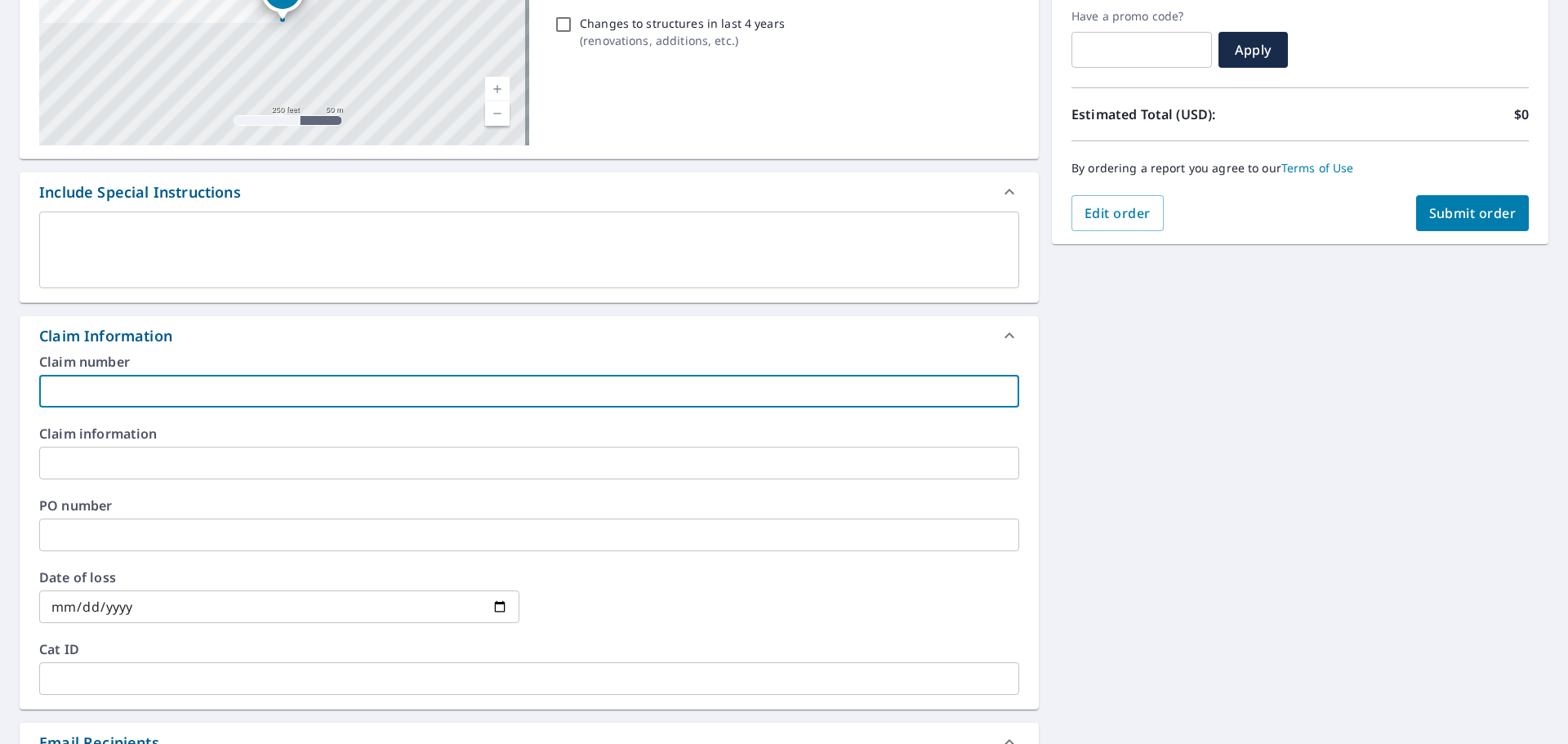
click at [180, 395] on input "text" at bounding box center [529, 392] width 980 height 33
type input "[PERSON_NAME]-vs"
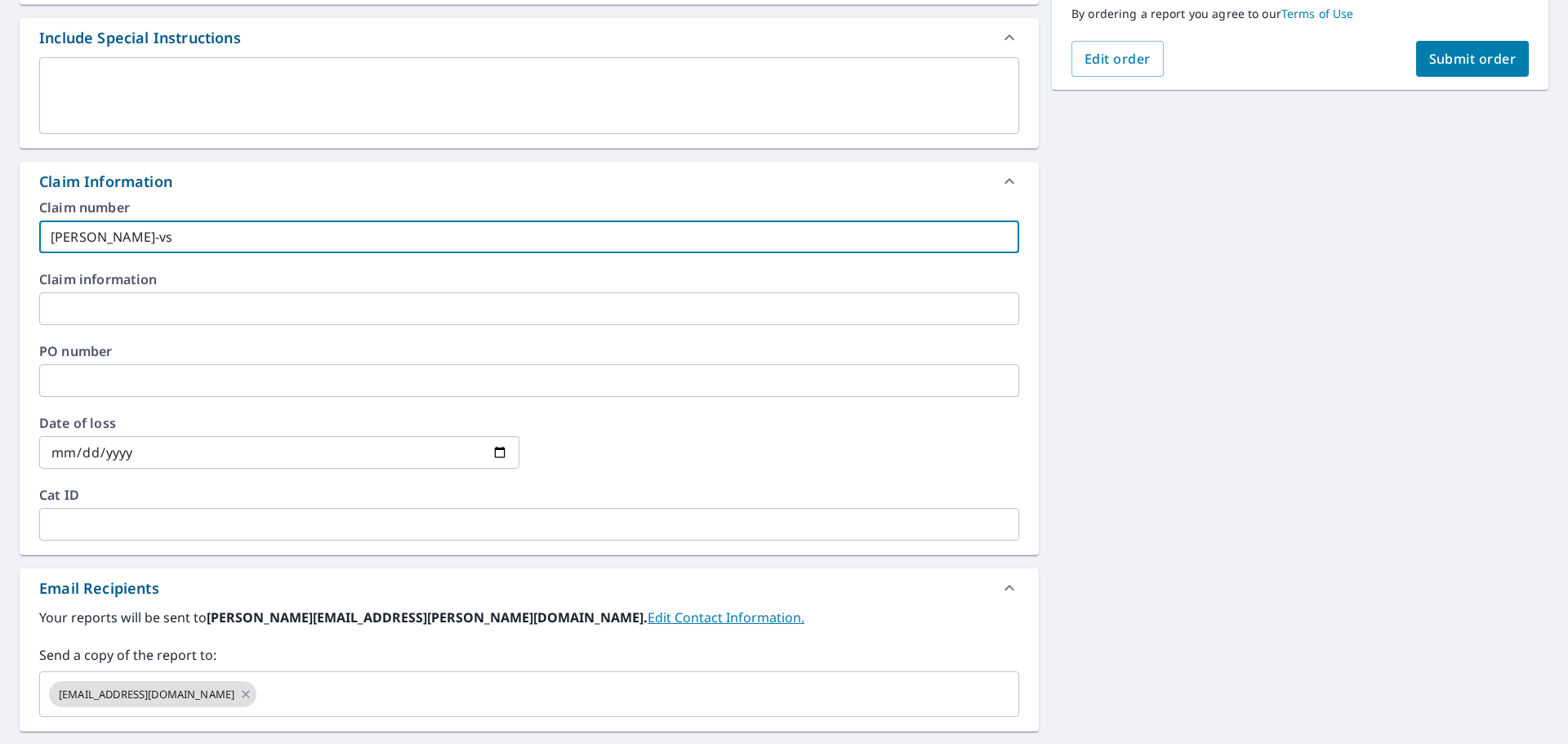
scroll to position [603, 0]
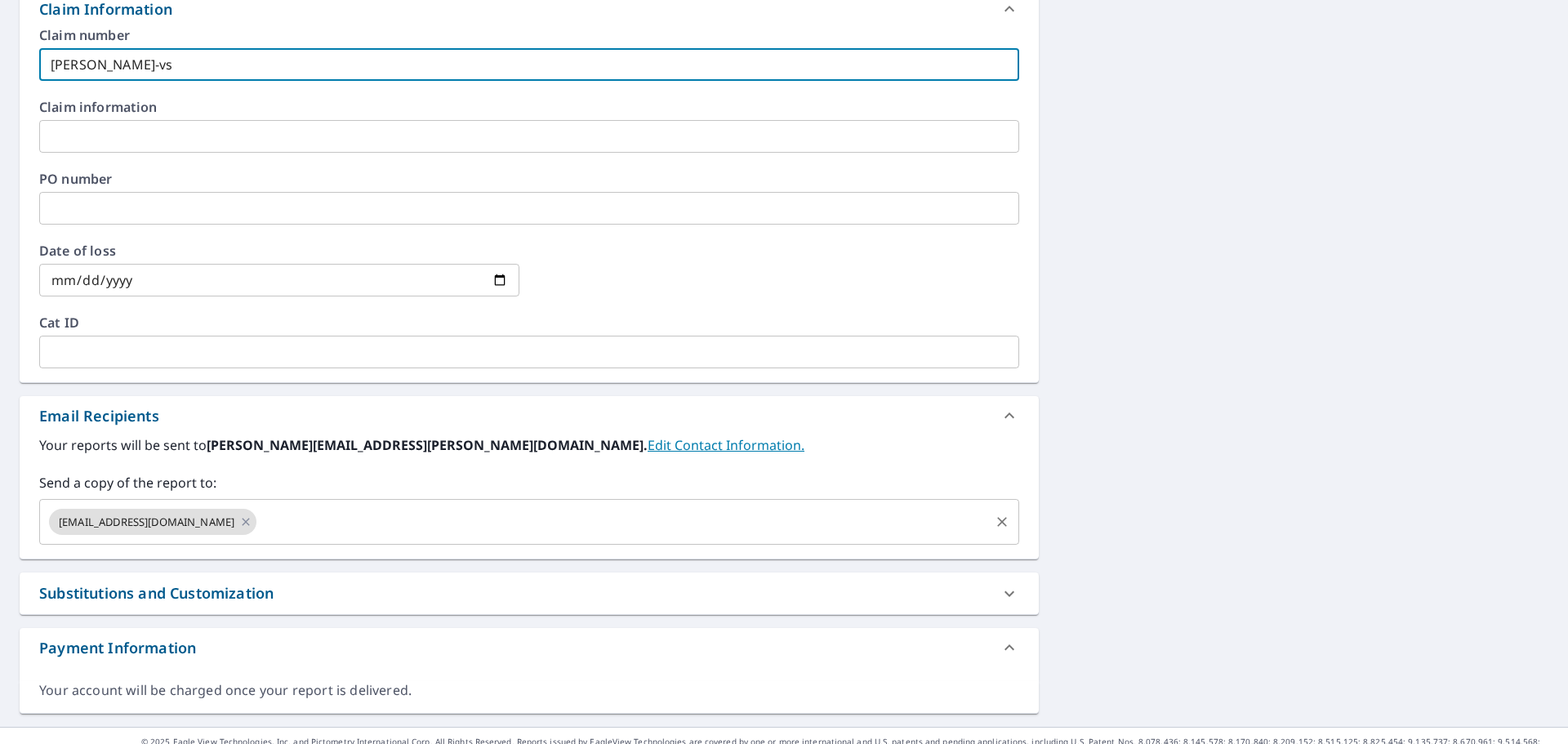
click at [238, 538] on div "[EMAIL_ADDRESS][DOMAIN_NAME] ​" at bounding box center [529, 521] width 980 height 45
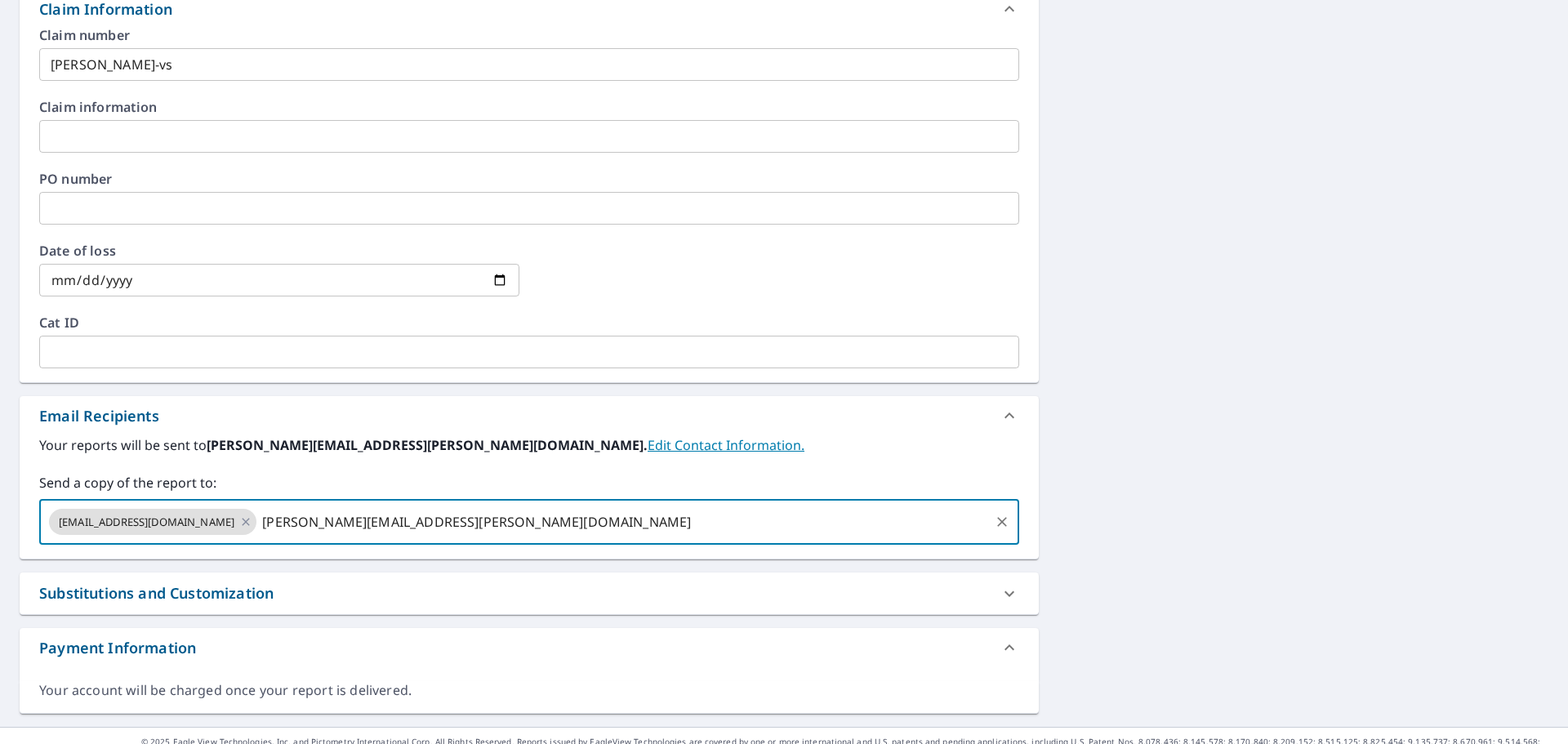
type input "[PERSON_NAME][EMAIL_ADDRESS][PERSON_NAME][DOMAIN_NAME]"
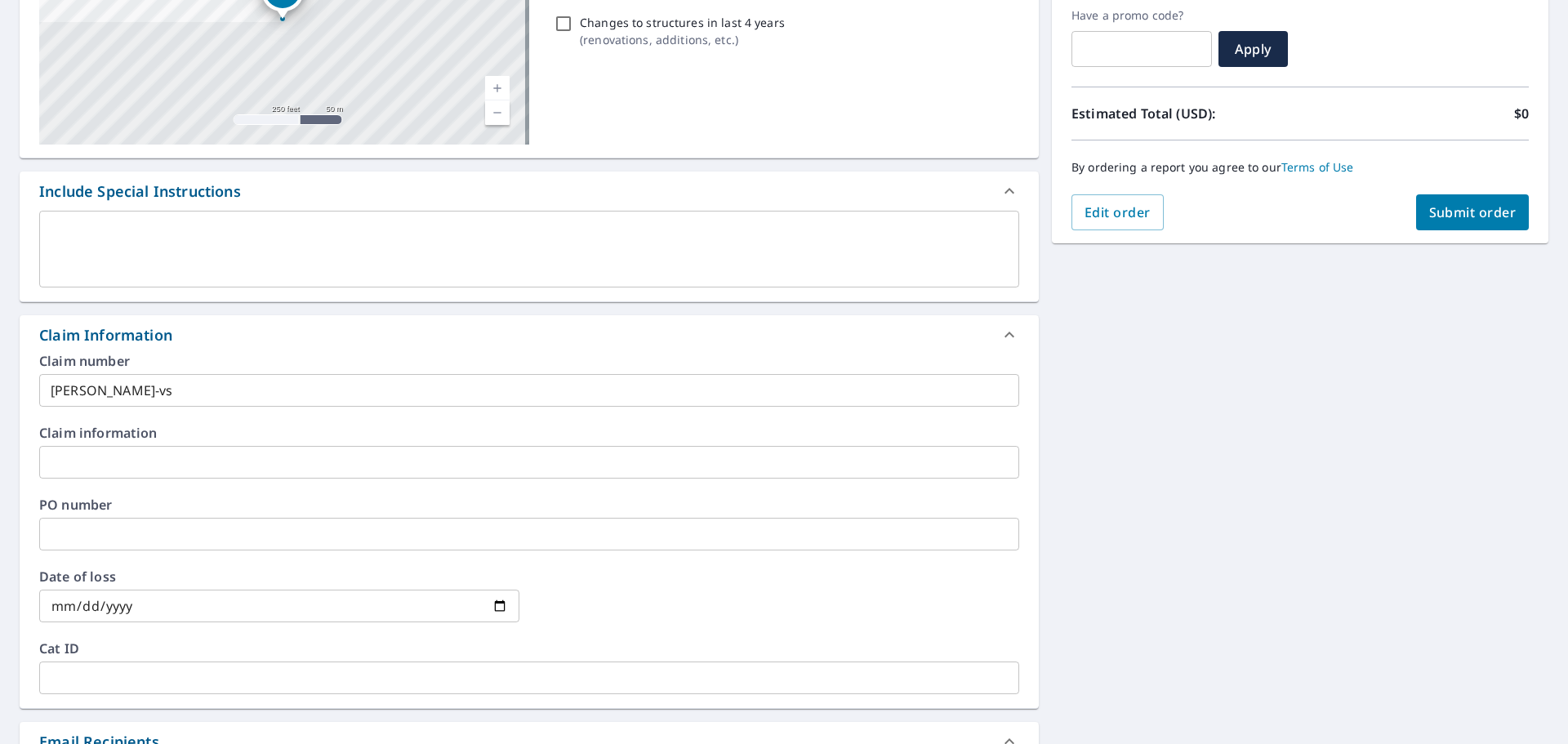
scroll to position [277, 0]
click at [1442, 203] on button "Submit order" at bounding box center [1473, 213] width 114 height 36
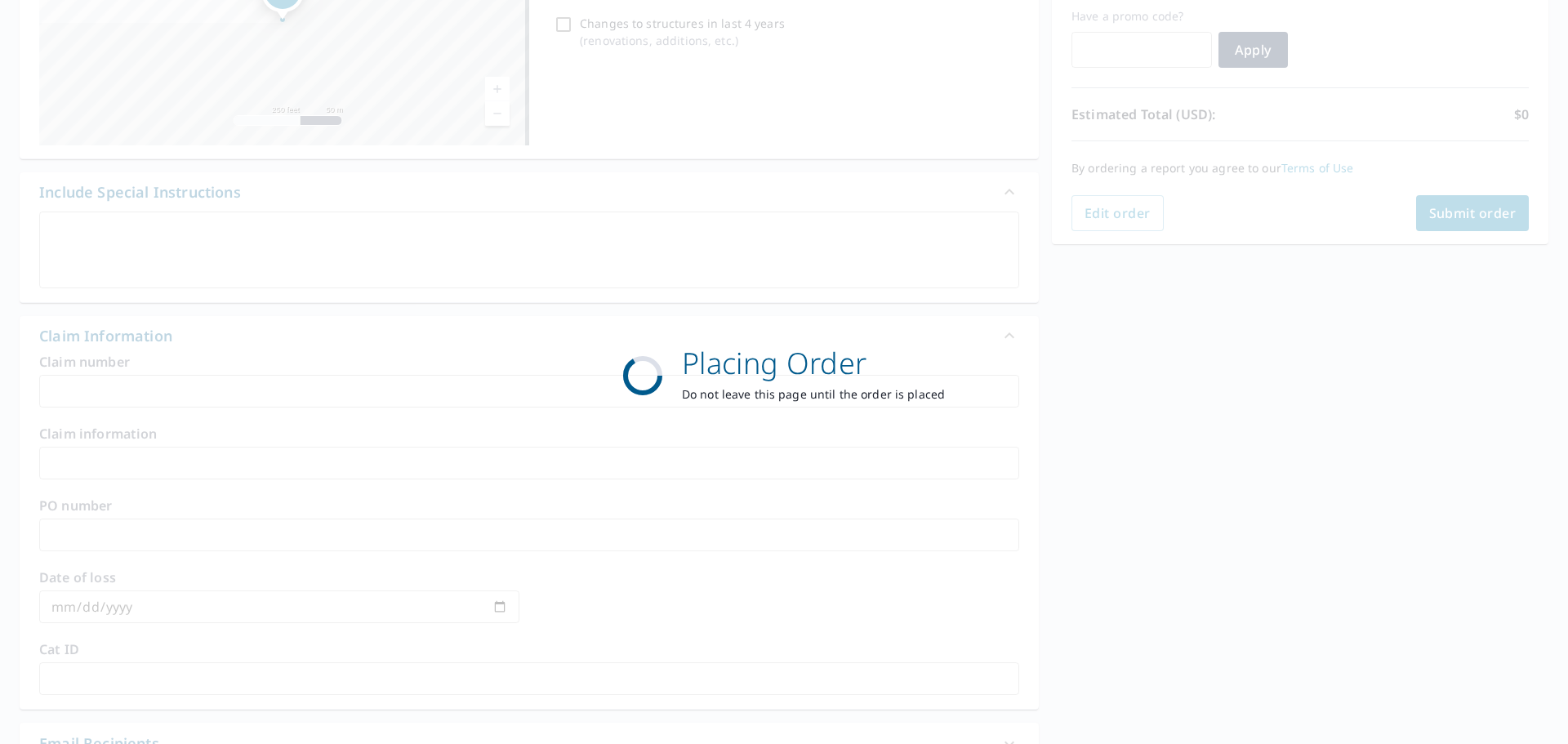
scroll to position [217, 0]
